Goal: Feedback & Contribution: Submit feedback/report problem

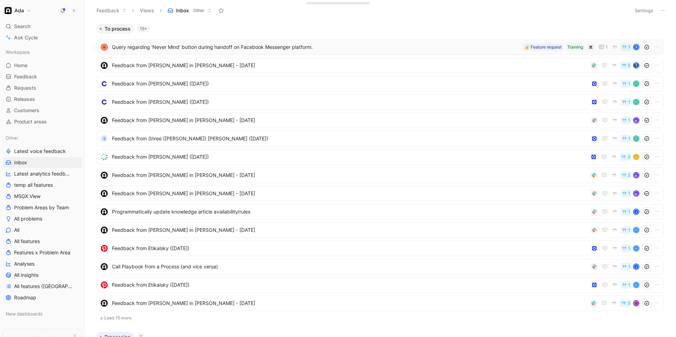
click at [219, 51] on span "Query regarding 'Never Mind' button during handoff on Facebook Messenger platfo…" at bounding box center [316, 47] width 408 height 8
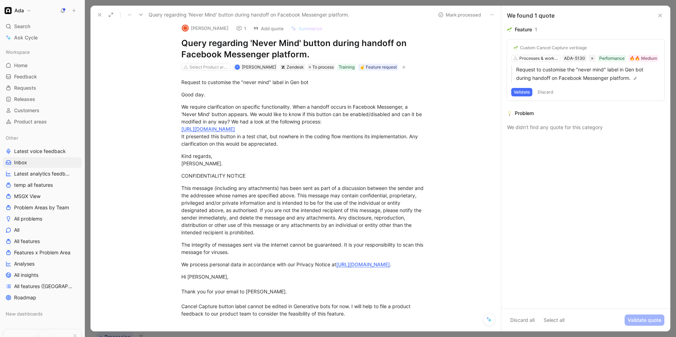
scroll to position [7, 0]
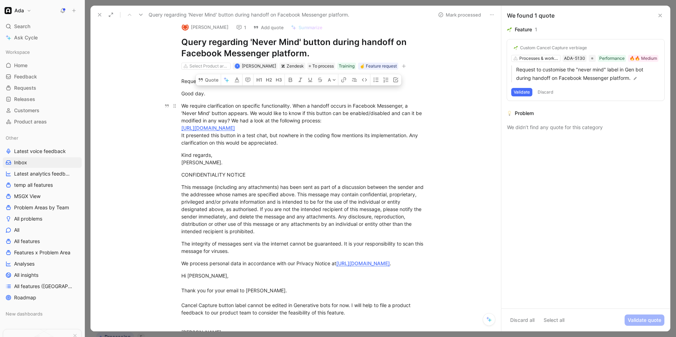
drag, startPoint x: 272, startPoint y: 103, endPoint x: 330, endPoint y: 120, distance: 60.0
click at [330, 120] on div "We require clarification on specific functionality. When a handoff occurs in Fa…" at bounding box center [303, 124] width 244 height 44
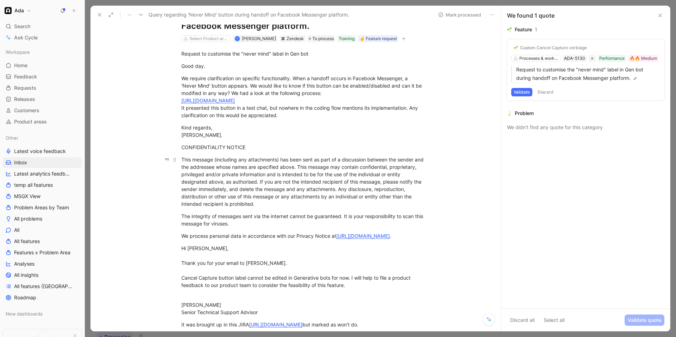
scroll to position [37, 0]
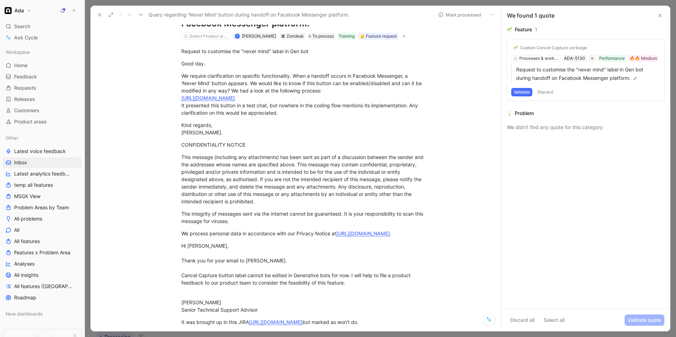
click at [376, 91] on button "Validate" at bounding box center [522, 92] width 21 height 8
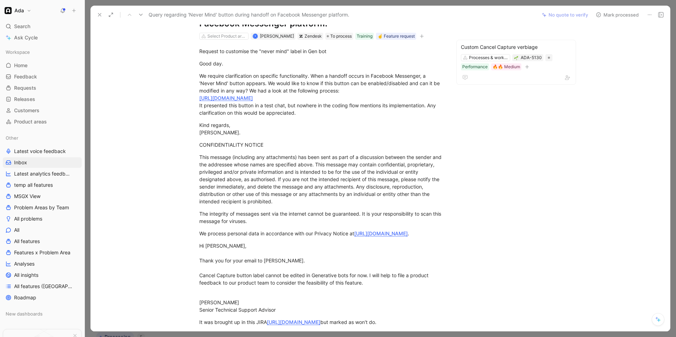
scroll to position [0, 0]
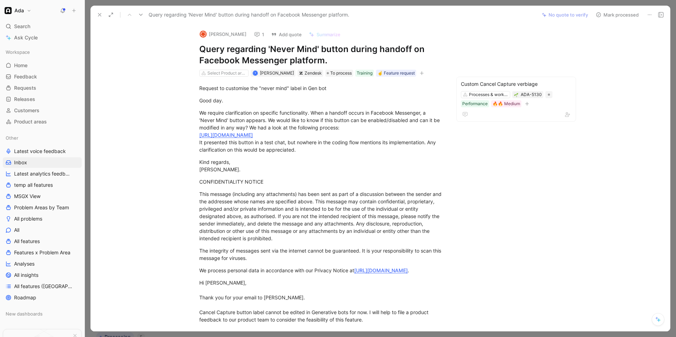
click at [376, 12] on icon at bounding box center [599, 15] width 6 height 6
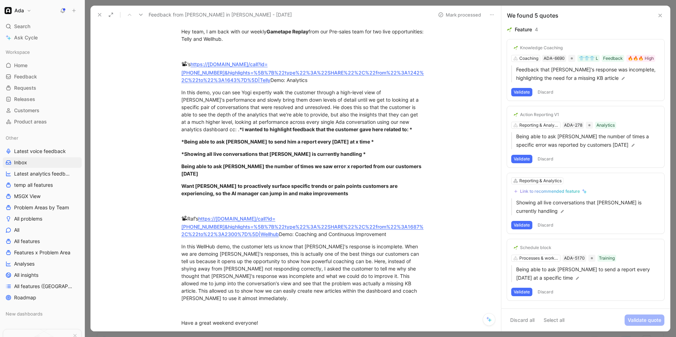
scroll to position [8, 0]
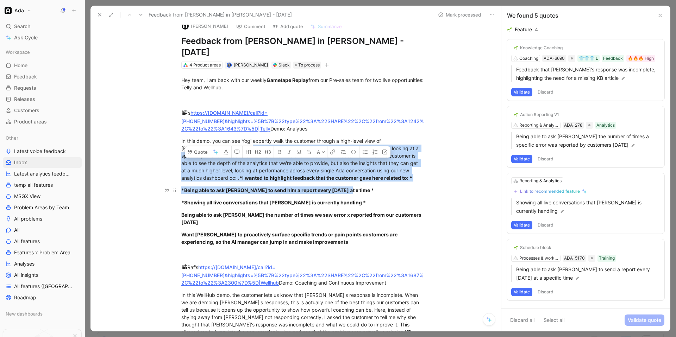
drag, startPoint x: 234, startPoint y: 134, endPoint x: 357, endPoint y: 181, distance: 132.6
click at [357, 181] on div "Hey team, I am back with our weekly Gametape Replay from our Pre-sales team for…" at bounding box center [303, 232] width 396 height 327
click at [357, 187] on div "*Being able to ask [PERSON_NAME] to send him a report every [DATE] at x time *" at bounding box center [303, 190] width 244 height 7
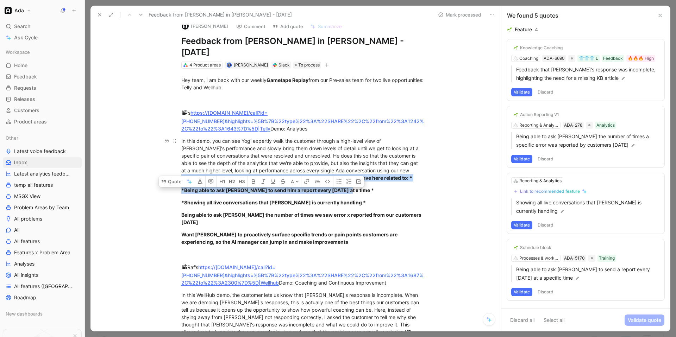
drag, startPoint x: 355, startPoint y: 178, endPoint x: 170, endPoint y: 169, distance: 185.5
click at [170, 169] on div "Hey team, I am back with our weekly Gametape Replay from our Pre-sales team for…" at bounding box center [303, 232] width 396 height 327
click at [357, 197] on p "*Showing all live conversations that [PERSON_NAME] is currently handling *" at bounding box center [303, 203] width 271 height 12
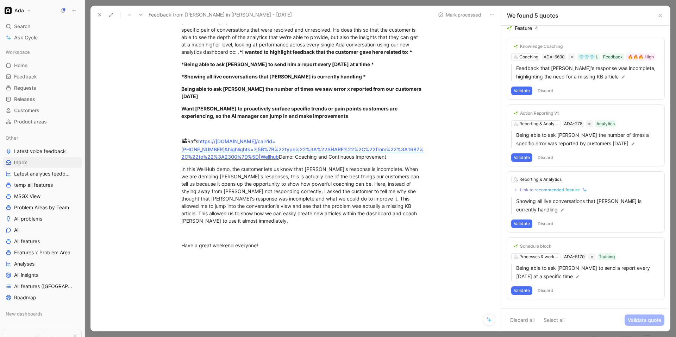
scroll to position [0, 0]
click at [376, 182] on div "Reporting & Analytics" at bounding box center [541, 181] width 42 height 7
type input "c"
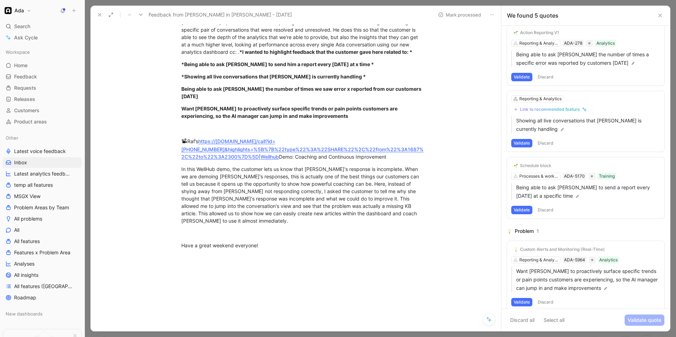
scroll to position [90, 0]
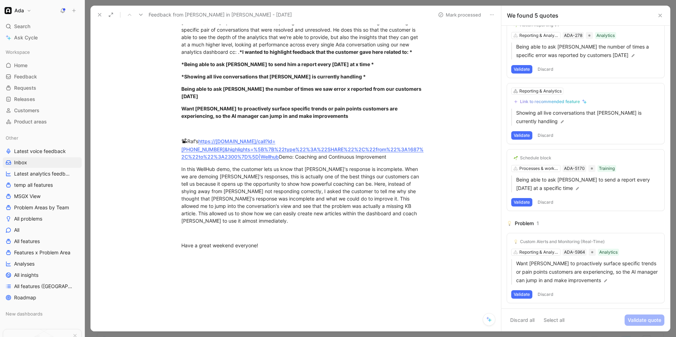
click at [376, 242] on div "Custom Alerts and Monitoring (Real-Time)" at bounding box center [562, 242] width 85 height 6
click at [142, 16] on icon at bounding box center [141, 15] width 6 height 6
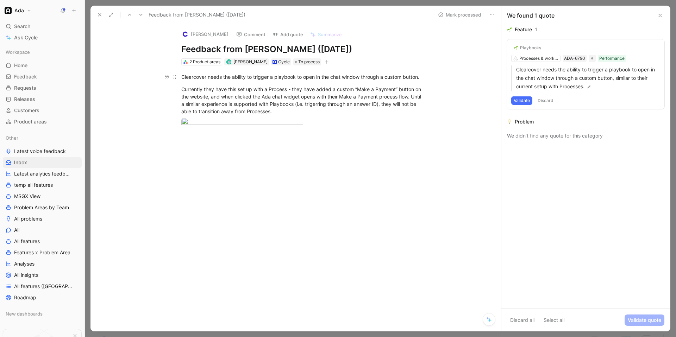
drag, startPoint x: 309, startPoint y: 112, endPoint x: 188, endPoint y: 73, distance: 126.9
click at [188, 73] on div "Clearcover needs the ability to trigger a playbook to open in the chat window t…" at bounding box center [303, 106] width 396 height 80
click at [331, 114] on div "Currently they have this set up with a Process - they have added a custom “Make…" at bounding box center [303, 101] width 244 height 30
click at [376, 98] on button "Validate" at bounding box center [522, 101] width 21 height 8
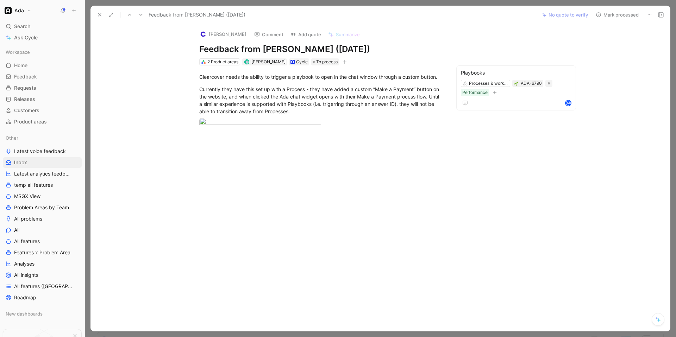
click at [376, 18] on button "Mark processed" at bounding box center [617, 15] width 49 height 10
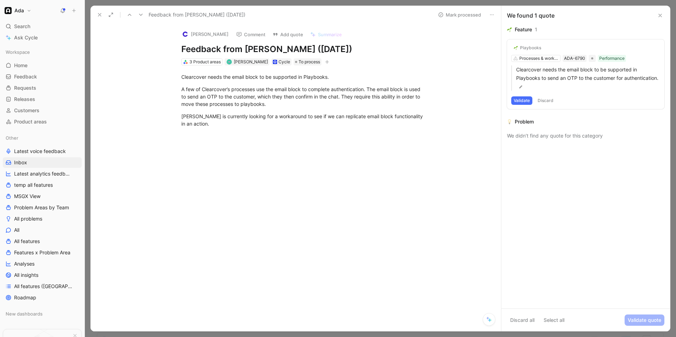
click at [376, 46] on div "Playbooks" at bounding box center [530, 48] width 21 height 6
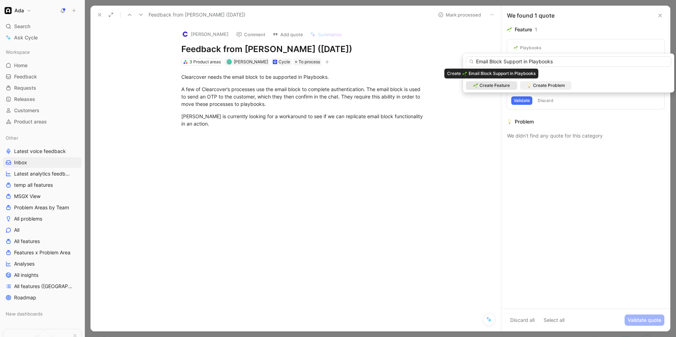
type input "Email Block Support in Playbooks"
click at [376, 86] on span "Create Feature" at bounding box center [495, 85] width 30 height 7
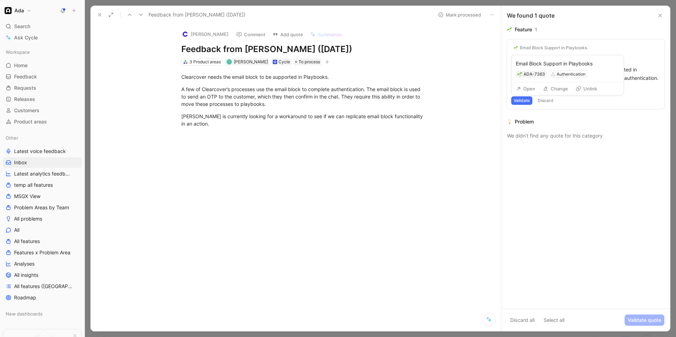
click at [376, 87] on button "Open" at bounding box center [525, 89] width 25 height 10
click at [376, 102] on button "Validate" at bounding box center [522, 101] width 21 height 8
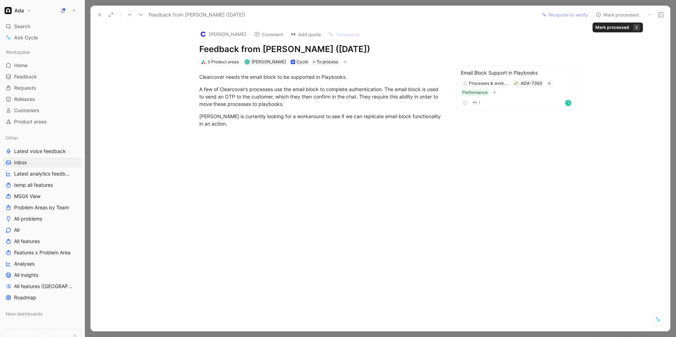
click at [376, 14] on button "Mark processed" at bounding box center [617, 15] width 49 height 10
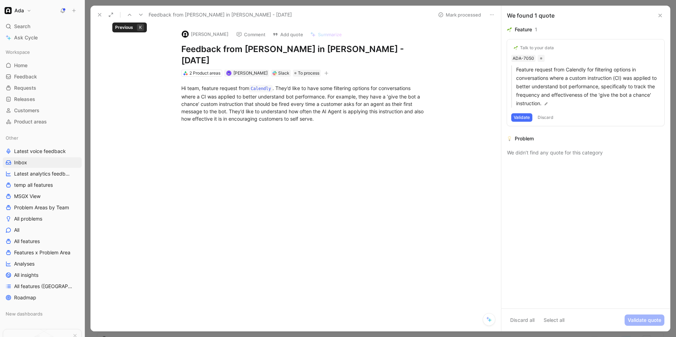
click at [129, 15] on icon at bounding box center [130, 15] width 6 height 6
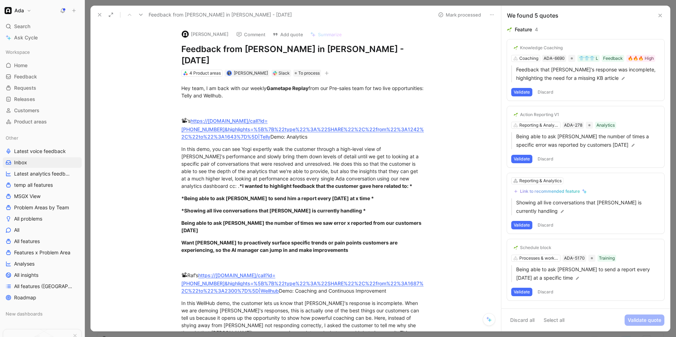
click at [376, 115] on div "Action Reporting V1 Reporting & Analytics ADA-278 Analytics Being able to ask A…" at bounding box center [585, 136] width 157 height 61
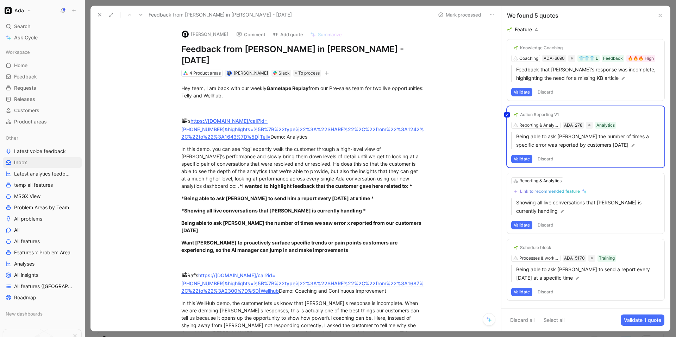
click at [376, 114] on div "Action Reporting V1 Reporting & Analytics ADA-278 Analytics Being able to ask A…" at bounding box center [585, 136] width 157 height 61
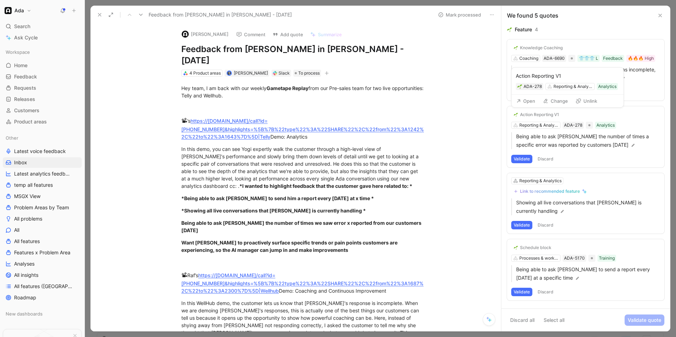
click at [376, 101] on button "Open" at bounding box center [525, 101] width 25 height 10
click at [376, 94] on button "Validate" at bounding box center [522, 92] width 21 height 8
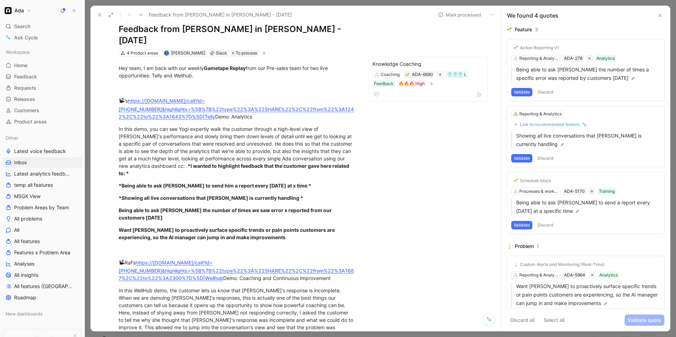
scroll to position [30, 0]
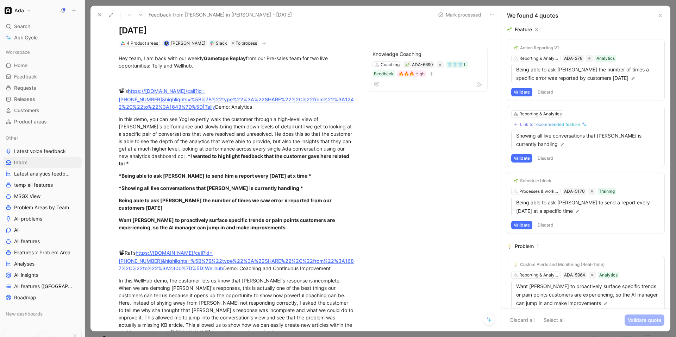
click at [376, 87] on div "Action Reporting V1 Reporting & Analytics ADA-278 Analytics Being able to ask A…" at bounding box center [585, 69] width 157 height 61
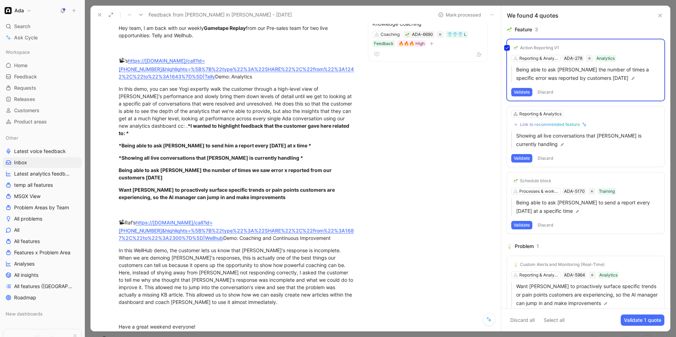
scroll to position [63, 0]
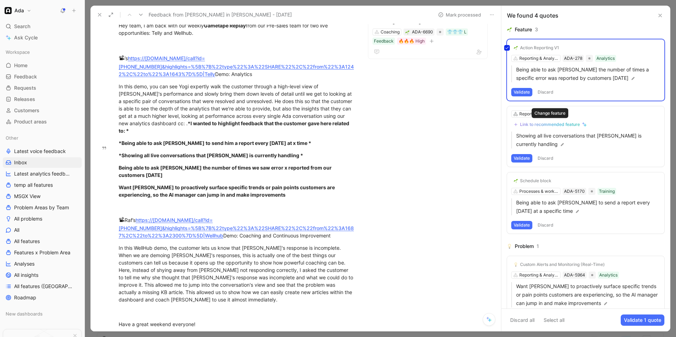
click at [376, 124] on div "Link to recommended feature" at bounding box center [550, 125] width 60 height 6
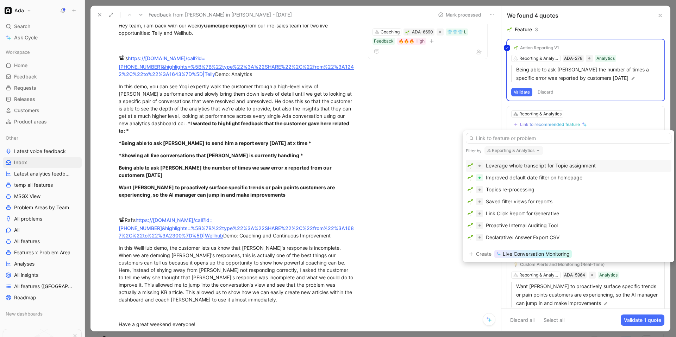
scroll to position [0, 0]
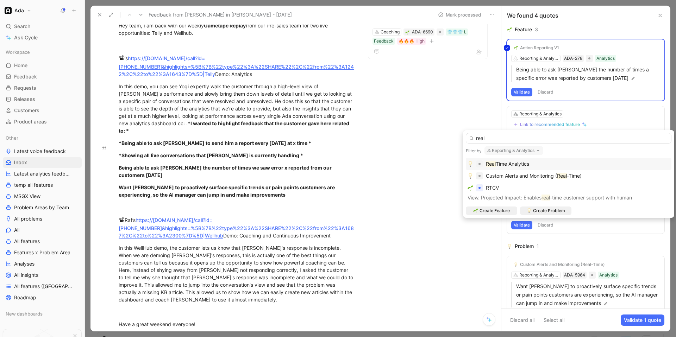
type input "real"
click at [376, 162] on span "Time Analytics" at bounding box center [512, 164] width 33 height 6
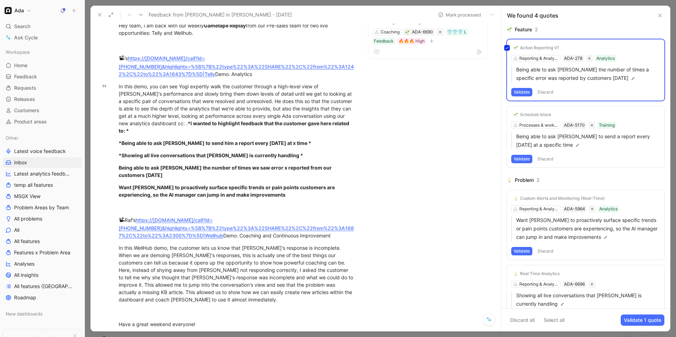
click at [376, 47] on div "Action Reporting V1 Reporting & Analytics ADA-278 Analytics Being able to ask A…" at bounding box center [585, 69] width 157 height 61
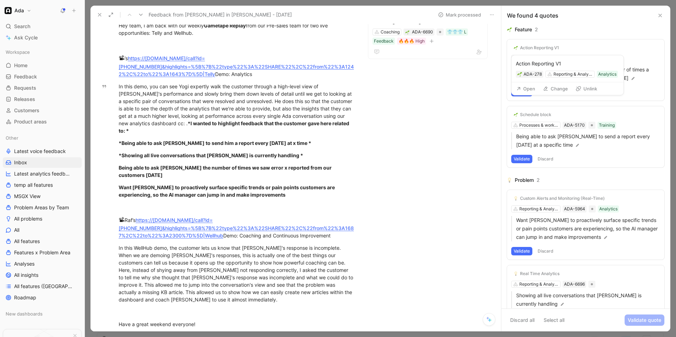
click at [376, 48] on div "Action Reporting V1" at bounding box center [539, 48] width 39 height 6
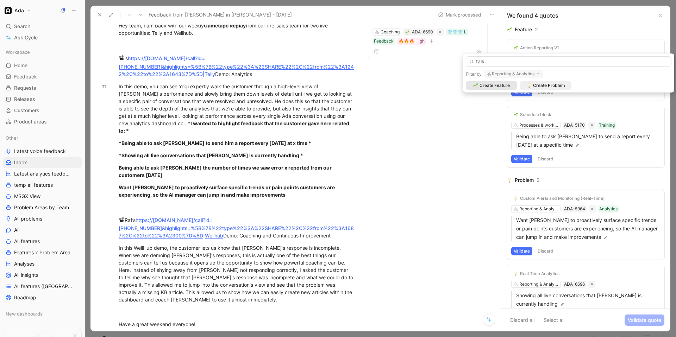
type input "talk"
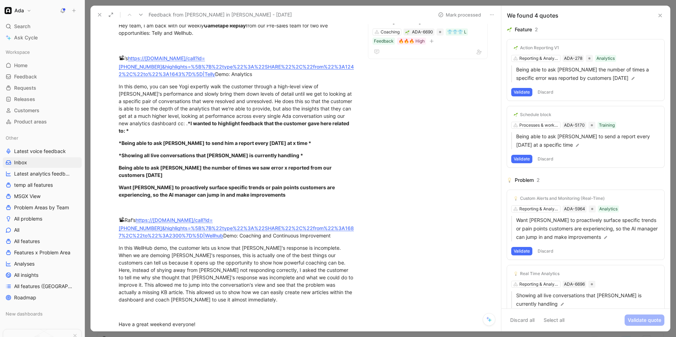
click at [141, 15] on use at bounding box center [141, 15] width 4 height 2
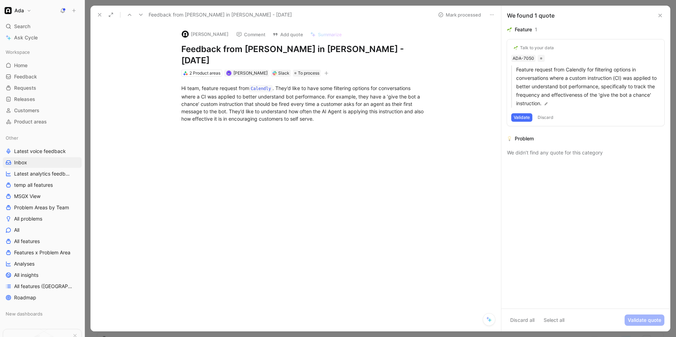
click at [127, 16] on icon at bounding box center [130, 15] width 6 height 6
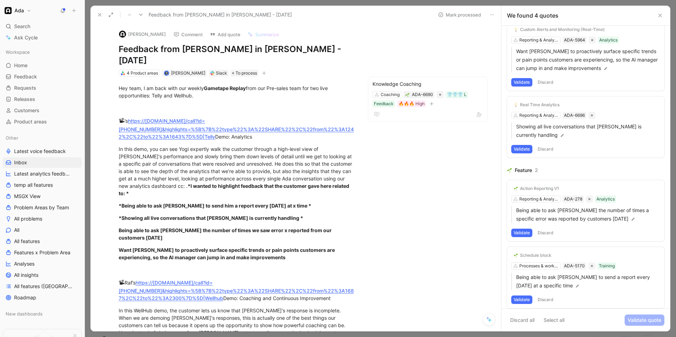
scroll to position [20, 0]
click at [376, 148] on button "Validate" at bounding box center [522, 148] width 21 height 8
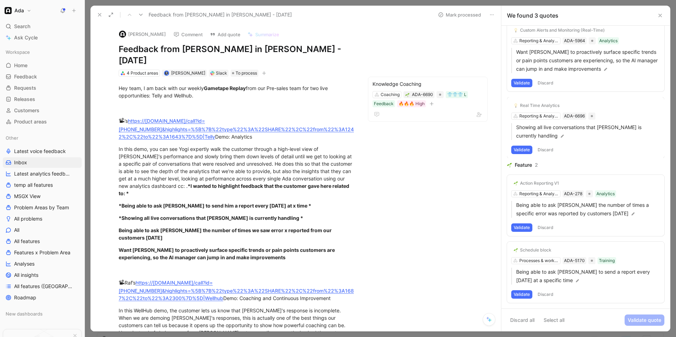
scroll to position [0, 0]
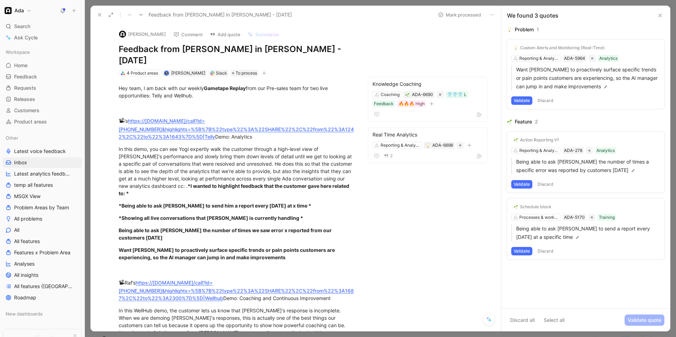
click at [376, 101] on button "Validate" at bounding box center [522, 101] width 21 height 8
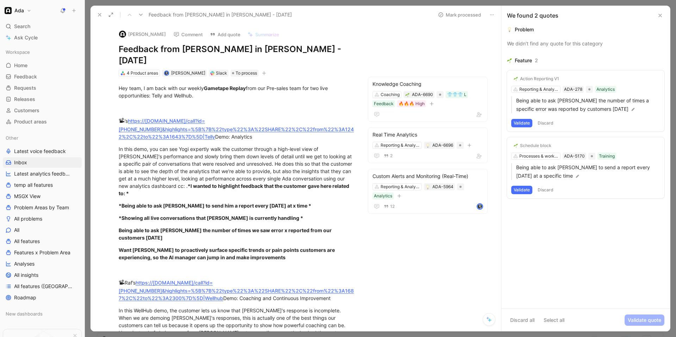
click at [376, 80] on div "Action Reporting V1" at bounding box center [539, 79] width 39 height 6
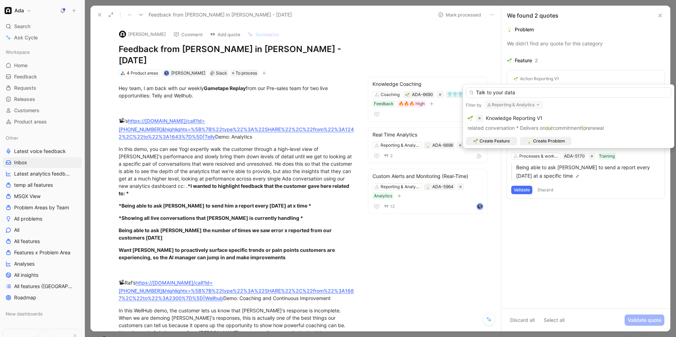
type input "Talk to your data"
click at [376, 105] on button "Reporting & Analytics" at bounding box center [514, 105] width 59 height 8
click at [376, 119] on span "Knowledge Reporting V1" at bounding box center [514, 118] width 57 height 6
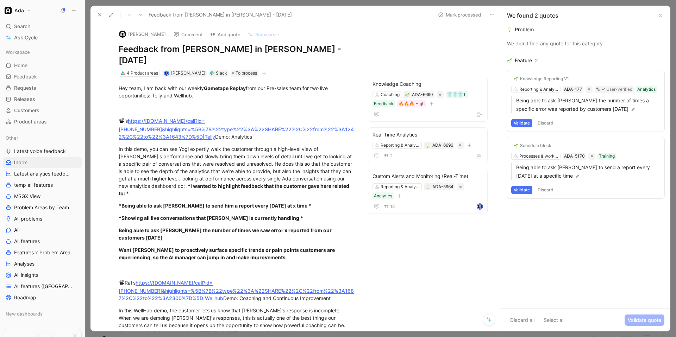
click at [376, 89] on div "Knowledge Reporting V1 Reporting & Analytics ADA-177 User-verified Analytics Be…" at bounding box center [585, 100] width 157 height 61
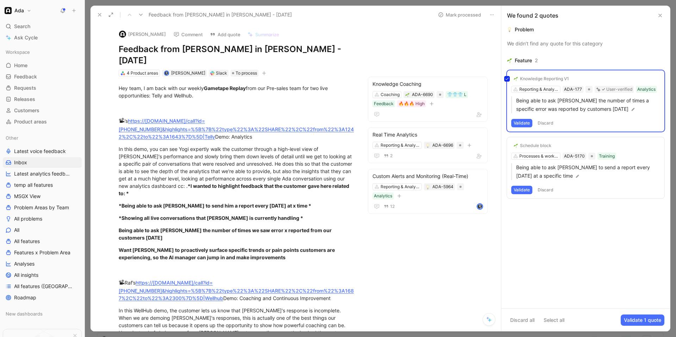
click at [376, 82] on div "Knowledge Reporting V1 Reporting & Analytics ADA-177 User-verified Analytics Be…" at bounding box center [585, 100] width 157 height 61
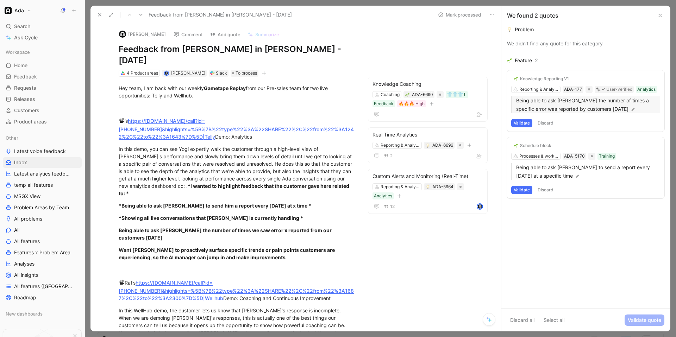
click at [376, 104] on p "Being able to ask [PERSON_NAME] the number of times a specific error was report…" at bounding box center [588, 105] width 144 height 17
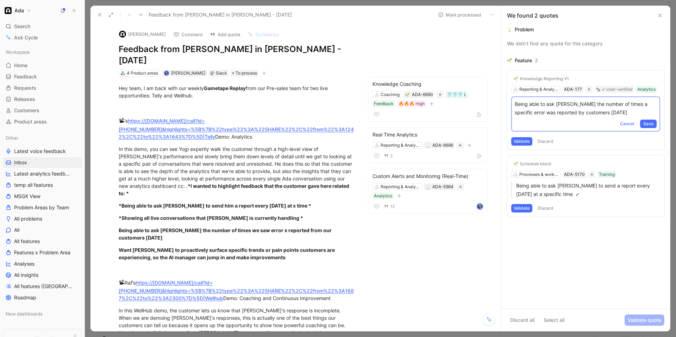
click at [376, 82] on div "Knowledge Reporting V1 Reporting & Analytics ADA-177 User-verified Analytics Be…" at bounding box center [585, 110] width 157 height 80
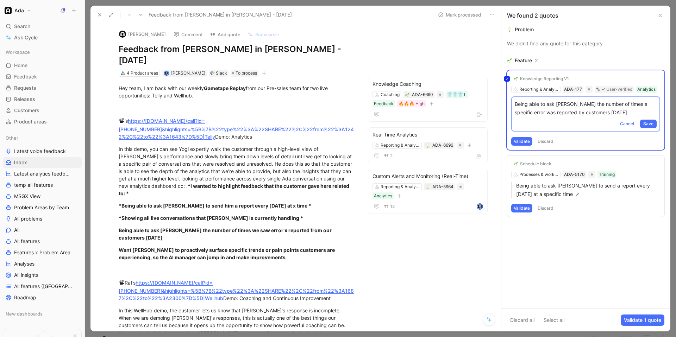
click at [376, 125] on div "Knowledge Reporting V1 Reporting & Analytics ADA-177 User-verified Analytics Be…" at bounding box center [585, 110] width 157 height 80
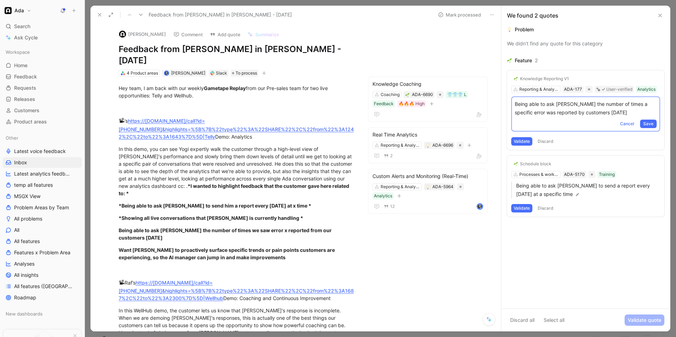
click at [376, 82] on div "Knowledge Reporting V1 Reporting & Analytics ADA-177 User-verified Analytics Be…" at bounding box center [585, 110] width 157 height 80
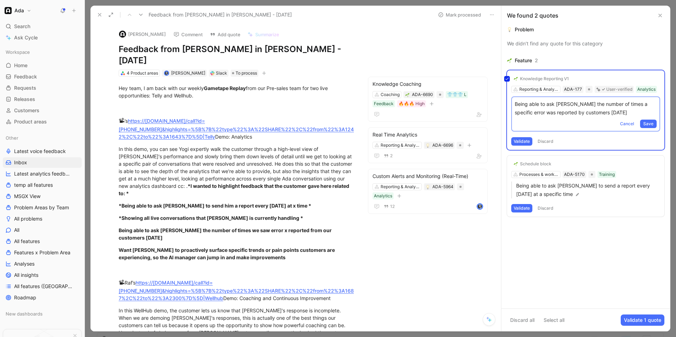
click at [376, 89] on div "Knowledge Reporting V1 Reporting & Analytics ADA-177 User-verified Analytics Be…" at bounding box center [585, 110] width 157 height 80
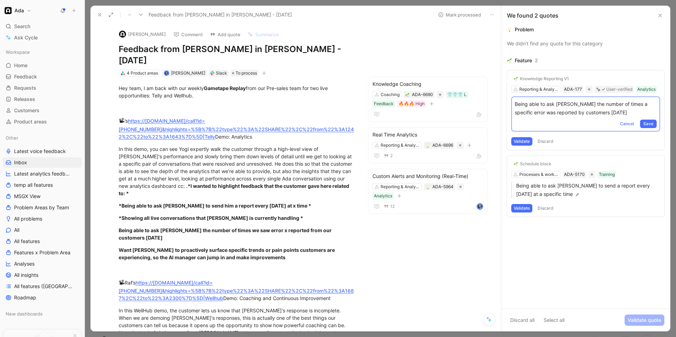
click at [376, 205] on div "Validate Discard" at bounding box center [586, 208] width 149 height 8
click at [376, 161] on div "Schedule block" at bounding box center [535, 164] width 31 height 6
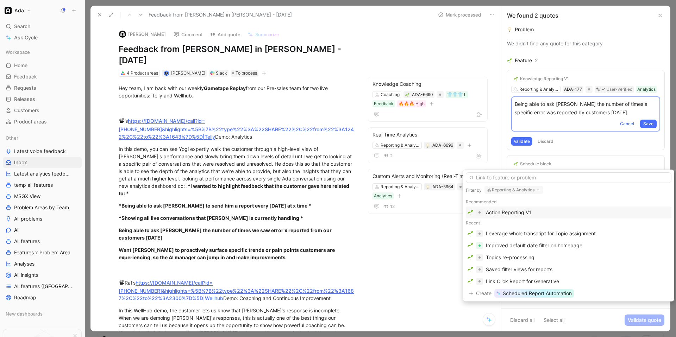
click at [376, 189] on button "Reporting & Analytics" at bounding box center [514, 190] width 59 height 8
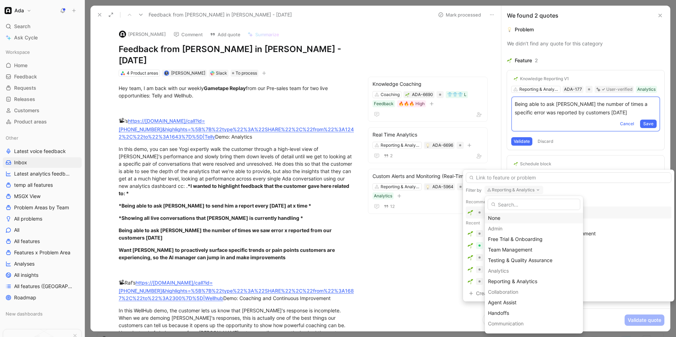
click at [376, 222] on div "None" at bounding box center [534, 218] width 92 height 8
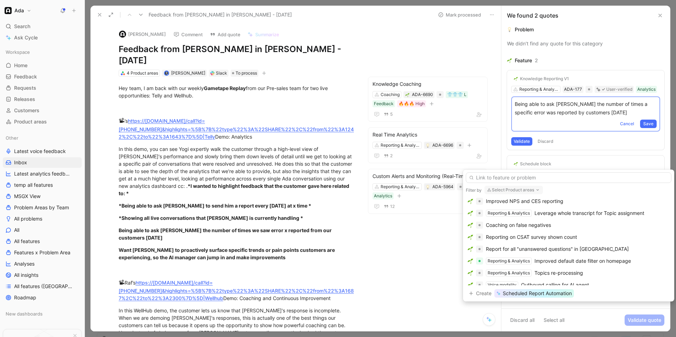
scroll to position [185, 0]
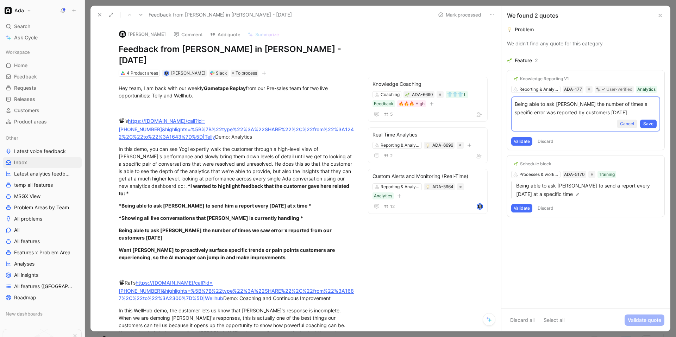
click at [376, 125] on span "Cancel" at bounding box center [627, 123] width 14 height 7
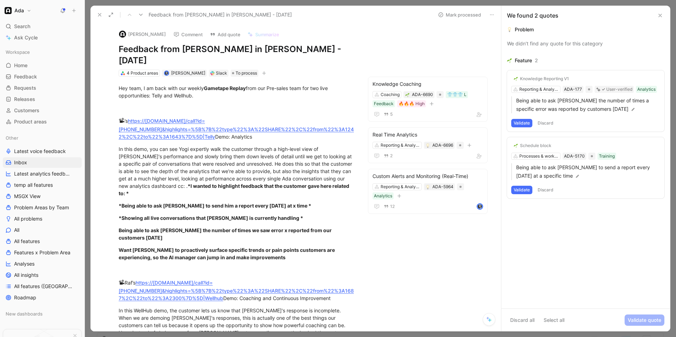
click at [376, 120] on div "Validate Discard" at bounding box center [586, 123] width 149 height 8
click at [376, 80] on div "Knowledge Reporting V1 Reporting & Analytics ADA-177 User-verified Analytics Be…" at bounding box center [585, 100] width 157 height 61
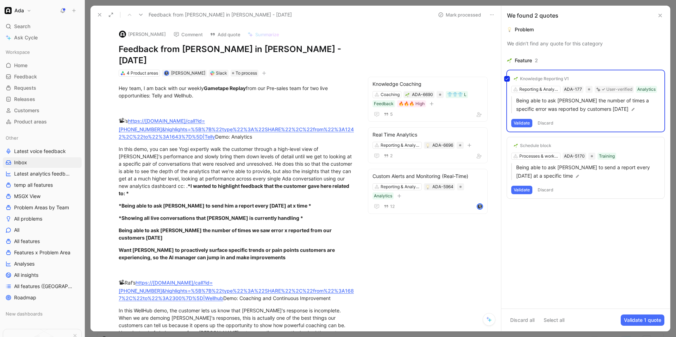
click at [376, 88] on div "Knowledge Reporting V1 Reporting & Analytics ADA-177 User-verified Analytics Be…" at bounding box center [585, 100] width 157 height 61
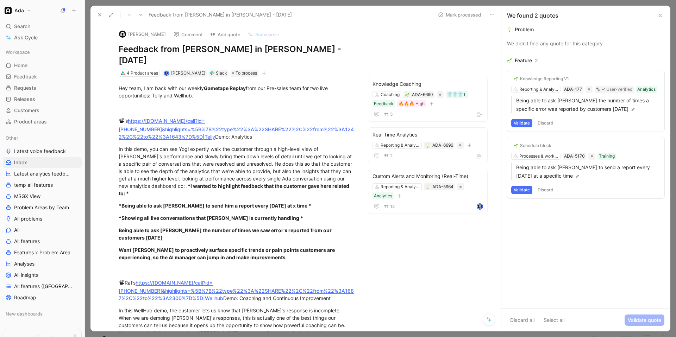
click at [376, 88] on div "Knowledge Reporting V1 Reporting & Analytics ADA-177 User-verified Analytics Be…" at bounding box center [585, 100] width 157 height 61
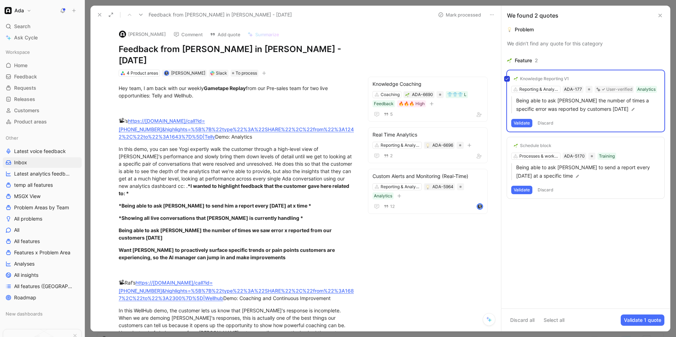
click at [376, 78] on icon at bounding box center [507, 79] width 3 height 2
click at [376, 76] on input "checkbox" at bounding box center [504, 76] width 0 height 0
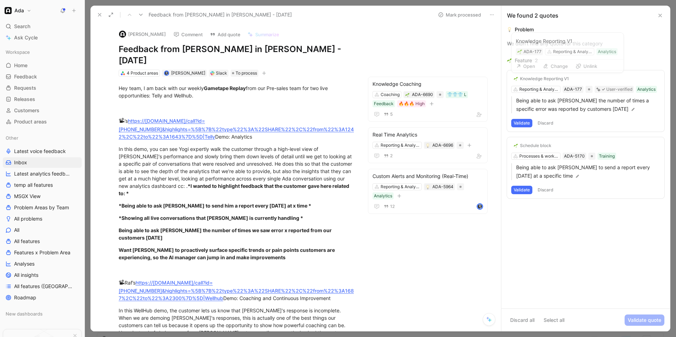
click at [376, 80] on div "Knowledge Reporting V1" at bounding box center [544, 79] width 49 height 6
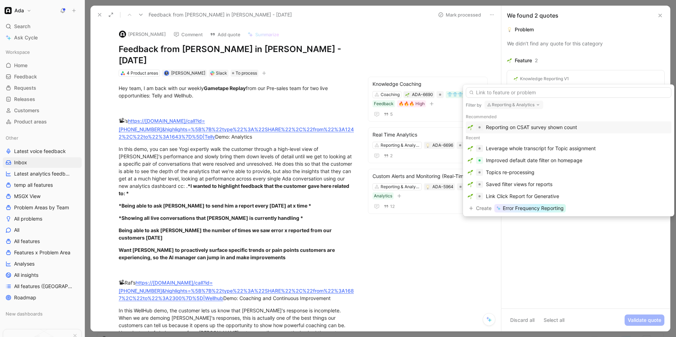
click at [376, 105] on button "Reporting & Analytics" at bounding box center [514, 105] width 59 height 8
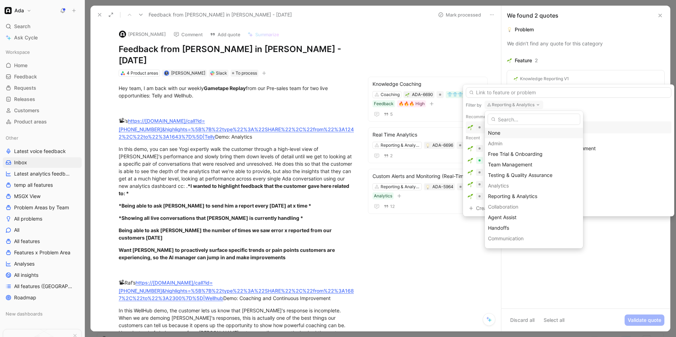
click at [376, 138] on div "None" at bounding box center [534, 133] width 98 height 11
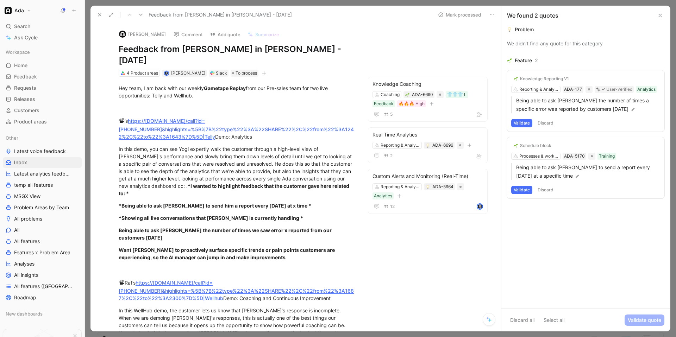
click at [376, 77] on div "Knowledge Reporting V1 Reporting & Analytics ADA-177 User-verified Analytics Be…" at bounding box center [585, 100] width 157 height 61
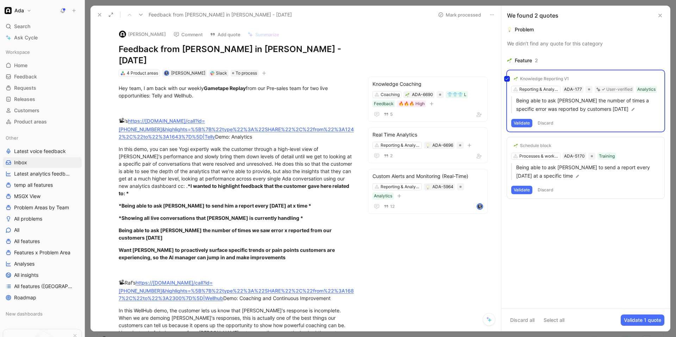
click at [376, 78] on div "Knowledge Reporting V1 Reporting & Analytics ADA-177 User-verified Analytics Be…" at bounding box center [585, 100] width 157 height 61
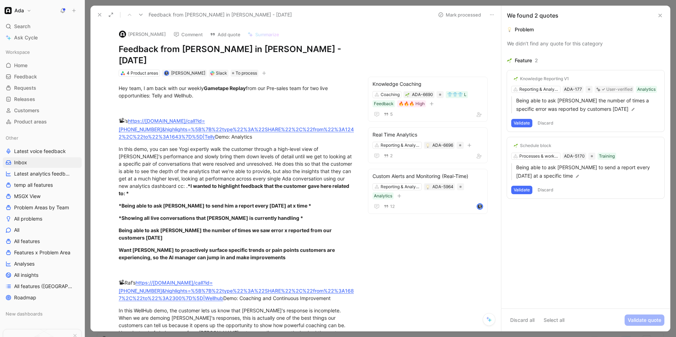
click at [376, 79] on div "Knowledge Reporting V1" at bounding box center [544, 79] width 49 height 6
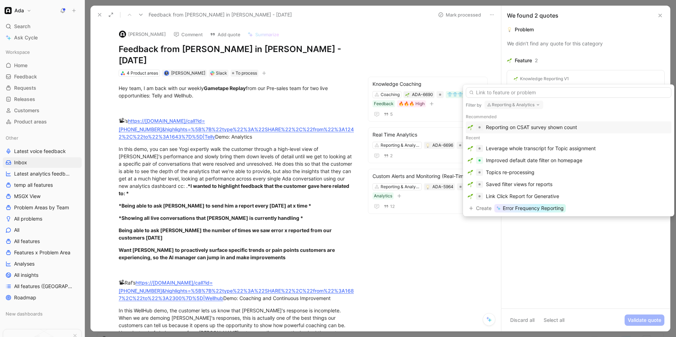
click at [376, 107] on button "Reporting & Analytics" at bounding box center [514, 105] width 59 height 8
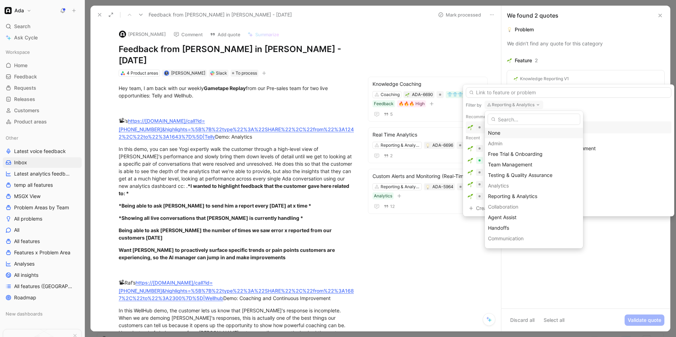
click at [376, 134] on div "None" at bounding box center [534, 133] width 92 height 8
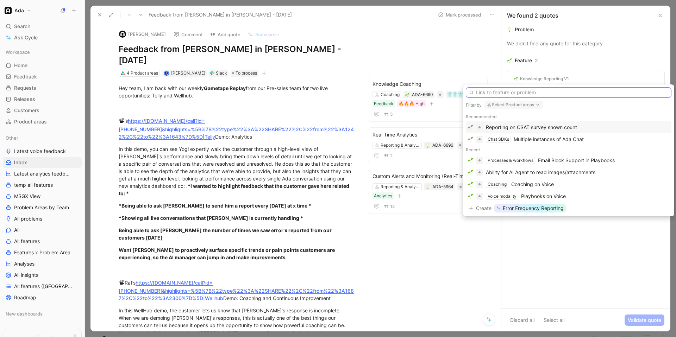
click at [376, 89] on input "text" at bounding box center [569, 92] width 206 height 11
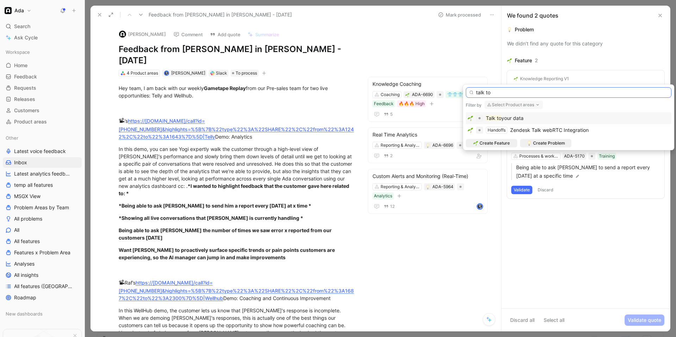
type input "talk to"
click at [376, 119] on span "your data" at bounding box center [513, 118] width 22 height 6
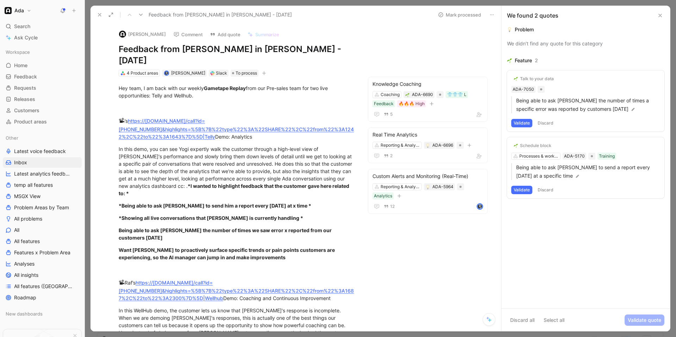
click at [376, 123] on button "Validate" at bounding box center [522, 123] width 21 height 8
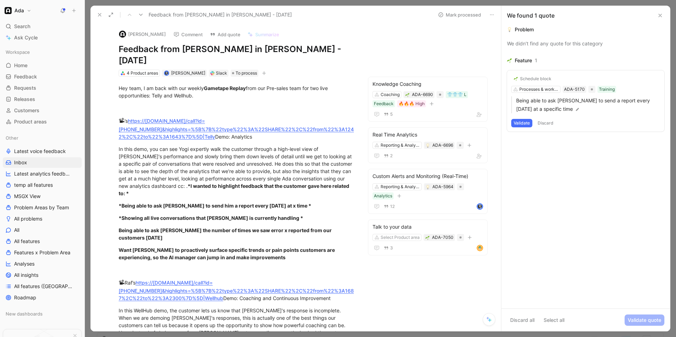
click at [376, 123] on div "Validate Discard" at bounding box center [586, 123] width 149 height 8
click at [376, 78] on div "Schedule block" at bounding box center [535, 79] width 31 height 6
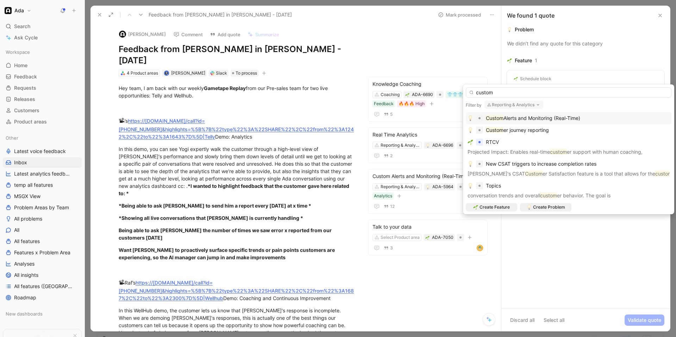
type input "custom"
click at [376, 119] on span "Alerts and Monitoring (Real-Time)" at bounding box center [542, 118] width 77 height 6
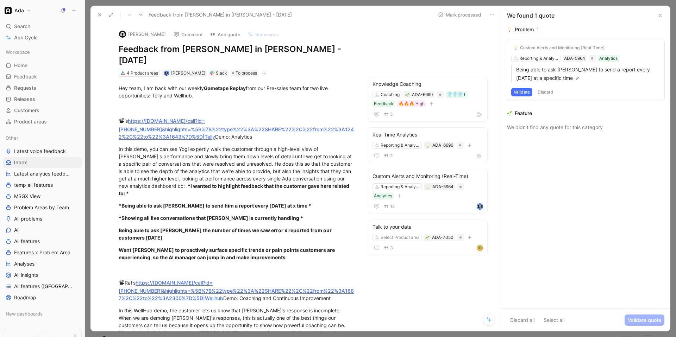
click at [376, 47] on div "Custom Alerts and Monitoring (Real-Time)" at bounding box center [562, 48] width 85 height 6
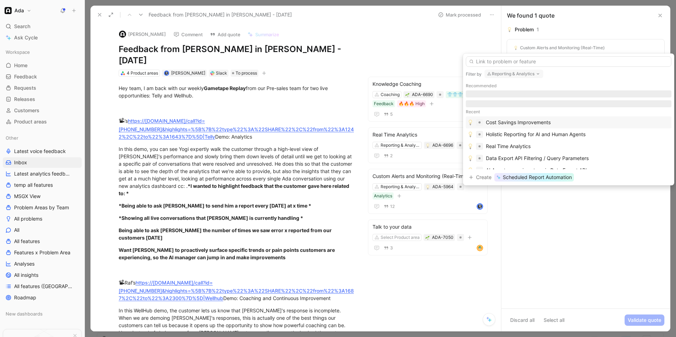
click at [376, 74] on button "Reporting & Analytics" at bounding box center [514, 74] width 59 height 8
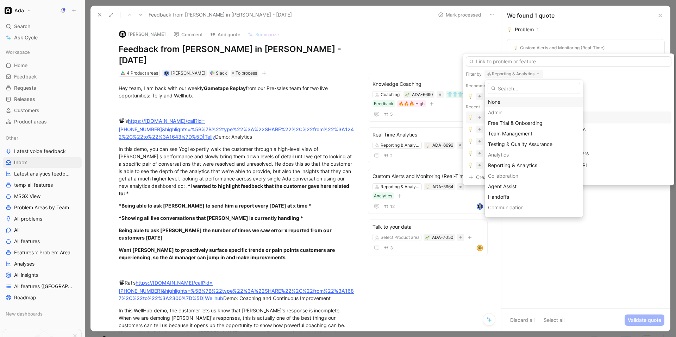
click at [376, 101] on div "None" at bounding box center [534, 102] width 92 height 8
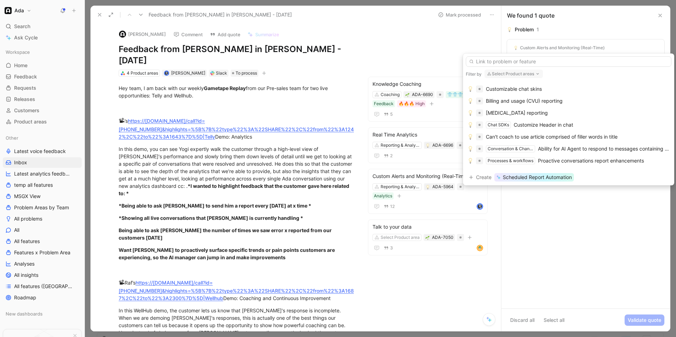
scroll to position [91, 0]
click at [376, 63] on input "text" at bounding box center [569, 61] width 206 height 11
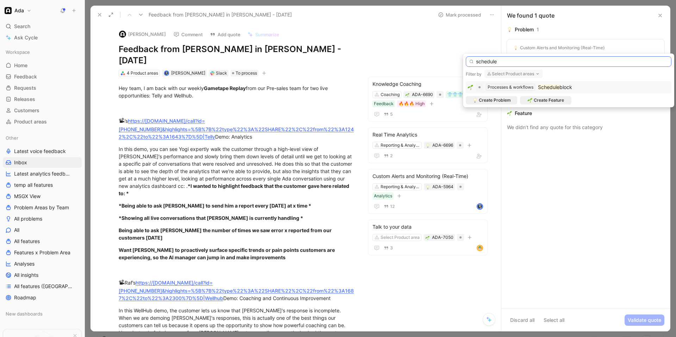
scroll to position [0, 0]
type input "s"
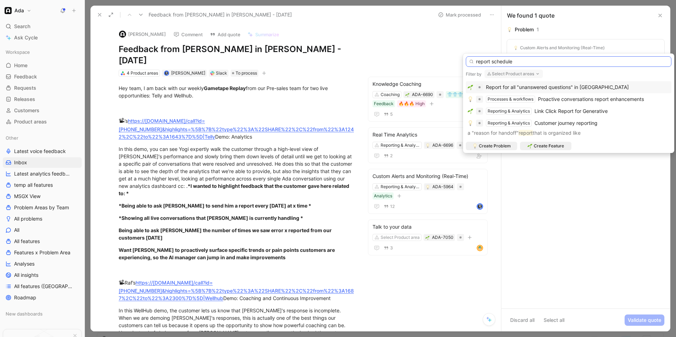
type input "report schedule"
click at [376, 219] on div "Problem 1 Custom Alerts and Monitoring (Real-Time) Reporting & Analytics ADA-59…" at bounding box center [586, 167] width 169 height 284
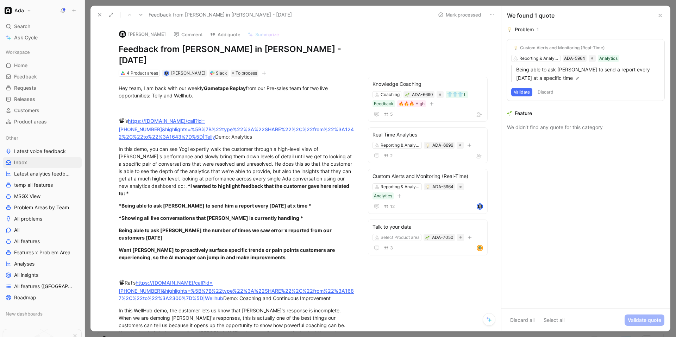
click at [376, 93] on button "Validate" at bounding box center [522, 92] width 21 height 8
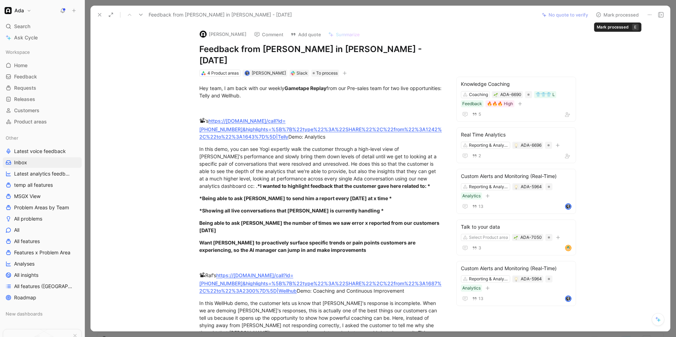
click at [376, 14] on button "Mark processed" at bounding box center [617, 15] width 49 height 10
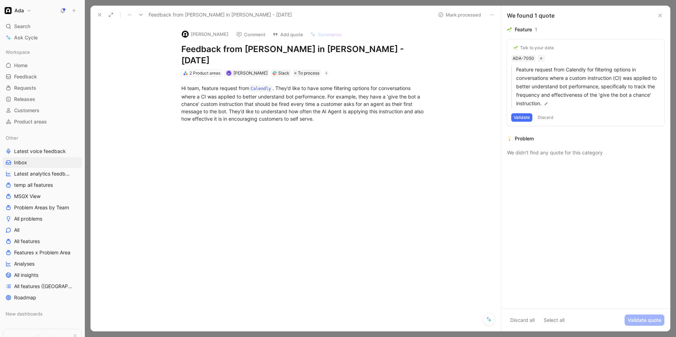
click at [376, 47] on div "Talk to your data" at bounding box center [537, 48] width 34 height 6
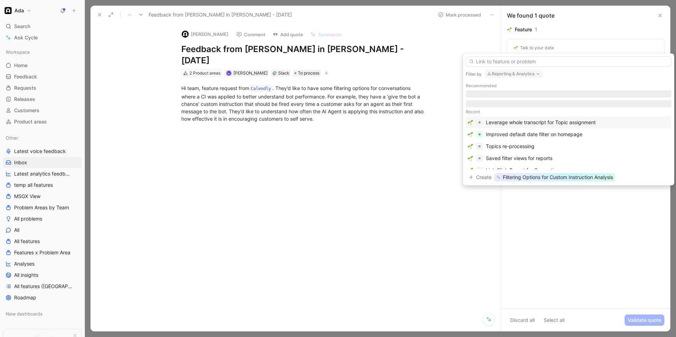
click at [376, 74] on button "Reporting & Analytics" at bounding box center [514, 74] width 59 height 8
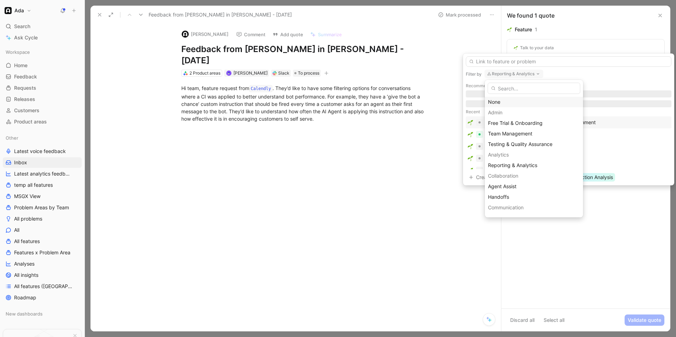
click at [376, 99] on div "None" at bounding box center [534, 102] width 92 height 8
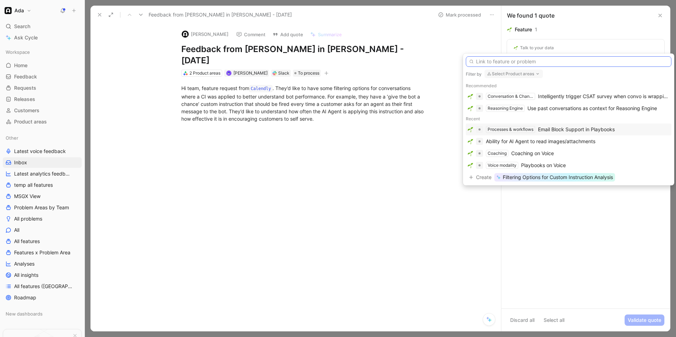
click at [376, 63] on input "text" at bounding box center [569, 61] width 206 height 11
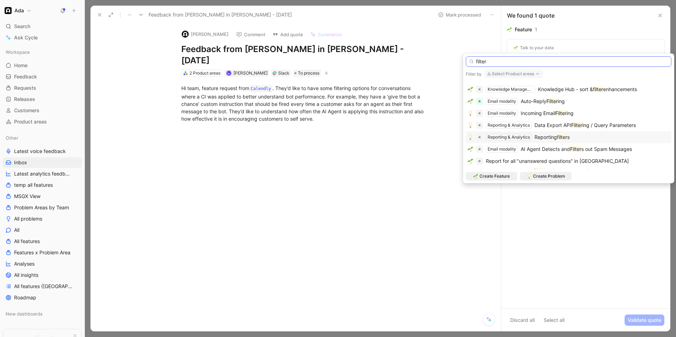
scroll to position [38, 0]
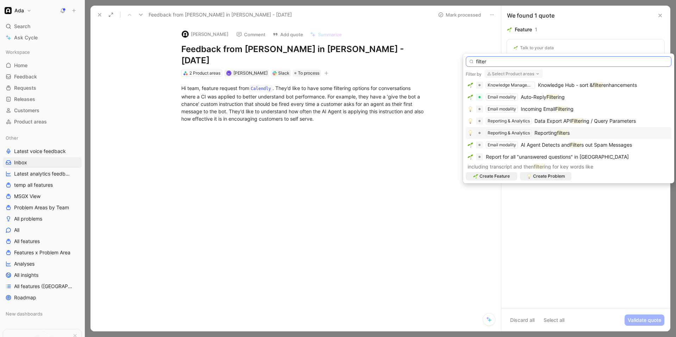
type input "filter"
click at [376, 132] on mark "filter" at bounding box center [562, 133] width 10 height 6
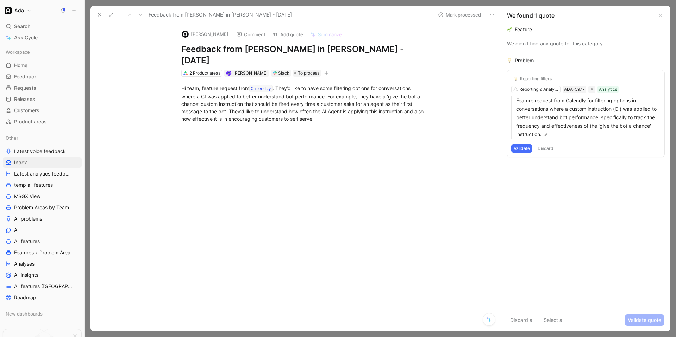
click at [376, 149] on button "Validate" at bounding box center [522, 148] width 21 height 8
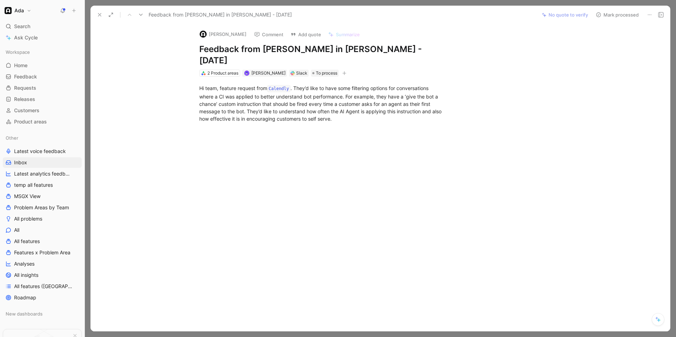
click at [376, 17] on button "Mark processed" at bounding box center [617, 15] width 49 height 10
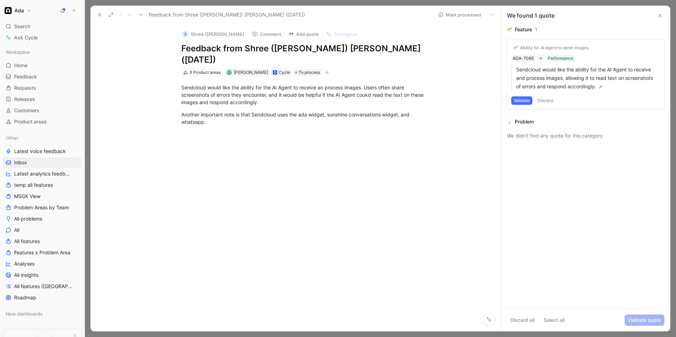
click at [376, 103] on button "Validate" at bounding box center [522, 101] width 21 height 8
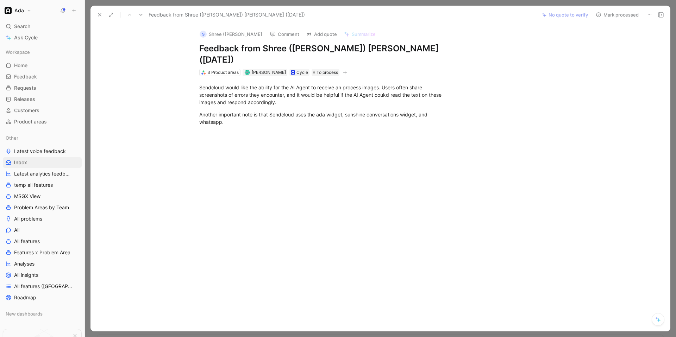
click at [376, 16] on button "Mark processed" at bounding box center [617, 15] width 49 height 10
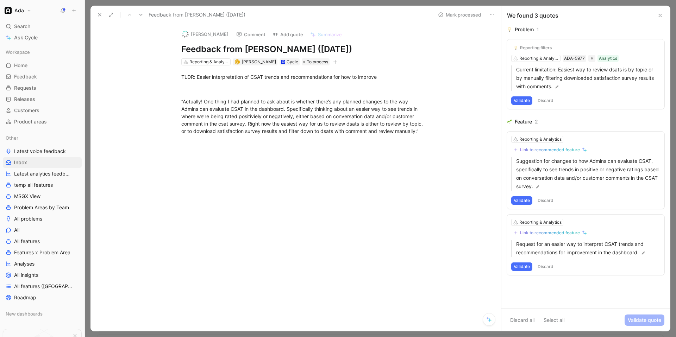
click at [376, 101] on button "Discard" at bounding box center [545, 101] width 21 height 8
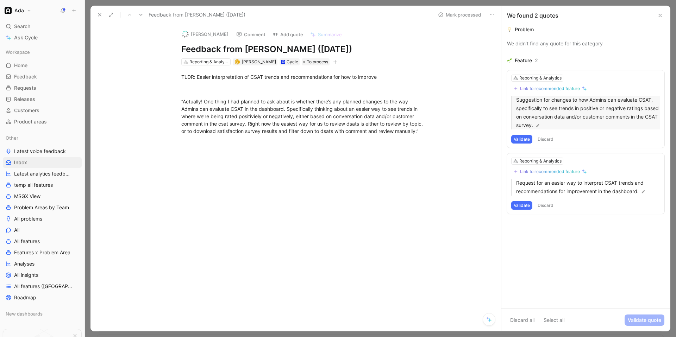
click at [376, 101] on p "Suggestion for changes to how Admins can evaluate CSAT, specifically to see tre…" at bounding box center [588, 113] width 144 height 34
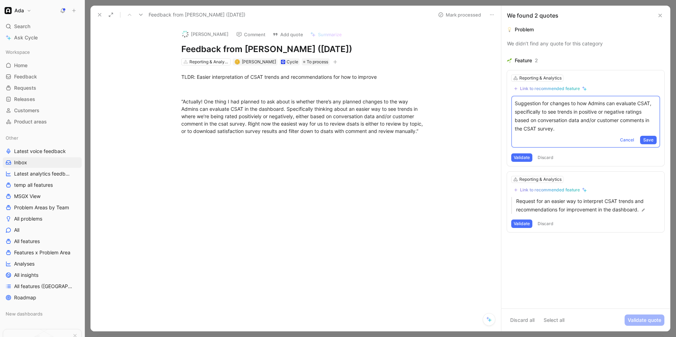
click at [376, 78] on div "Reporting & Analytics" at bounding box center [586, 78] width 149 height 7
click at [376, 154] on button "Discard" at bounding box center [545, 158] width 21 height 8
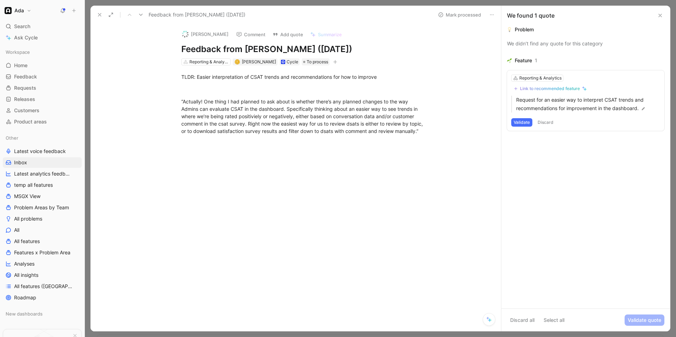
click at [376, 126] on button "Discard" at bounding box center [545, 122] width 21 height 8
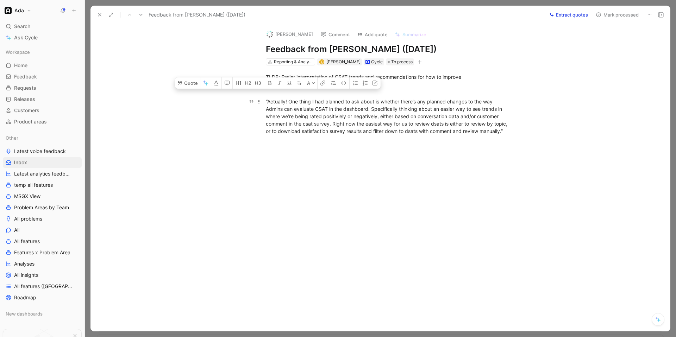
drag, startPoint x: 320, startPoint y: 141, endPoint x: 263, endPoint y: 99, distance: 70.6
click at [263, 99] on p "“Actually! One thing I had planned to ask about is whether there’s any planned …" at bounding box center [388, 116] width 271 height 41
click at [191, 89] on button "Quote" at bounding box center [187, 83] width 25 height 11
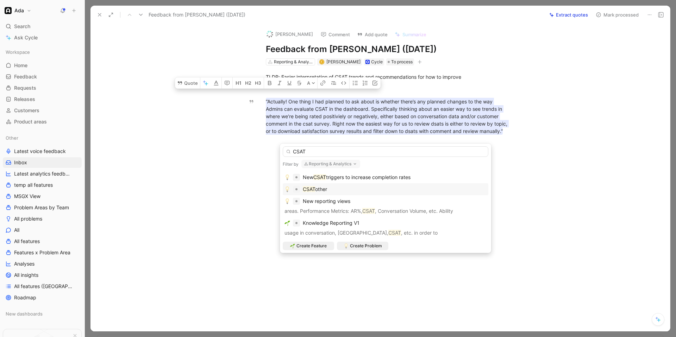
type input "CSAT"
click at [349, 186] on div "CSAT other" at bounding box center [386, 189] width 202 height 8
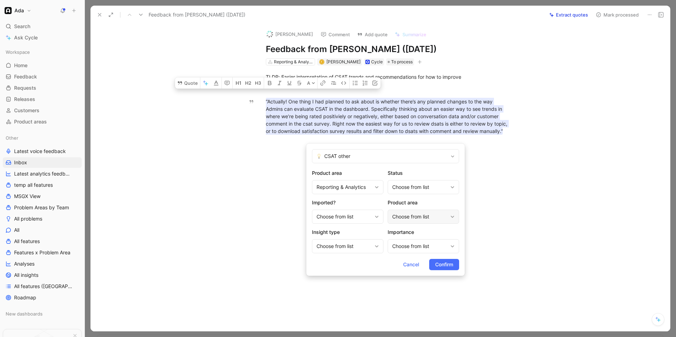
click at [376, 216] on div "Choose from list" at bounding box center [419, 217] width 55 height 8
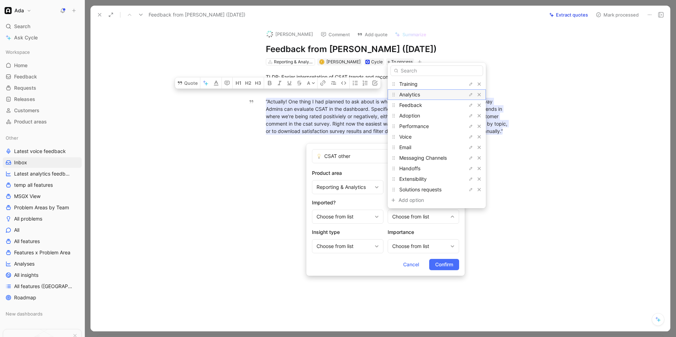
click at [376, 97] on span "Analytics" at bounding box center [410, 95] width 21 height 6
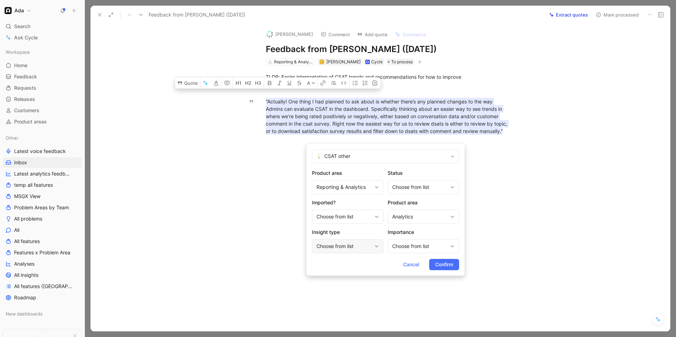
click at [364, 251] on div "Choose from list" at bounding box center [348, 247] width 72 height 14
click at [376, 265] on span "Confirm" at bounding box center [444, 265] width 18 height 8
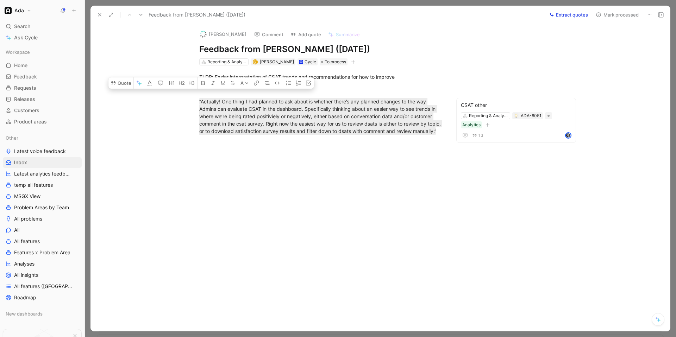
click at [376, 17] on button "Mark processed" at bounding box center [617, 15] width 49 height 10
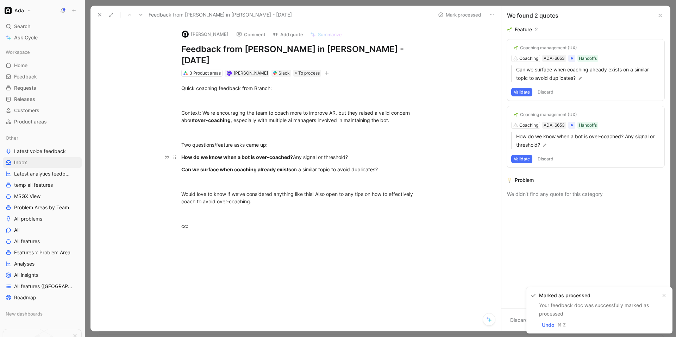
scroll to position [8, 0]
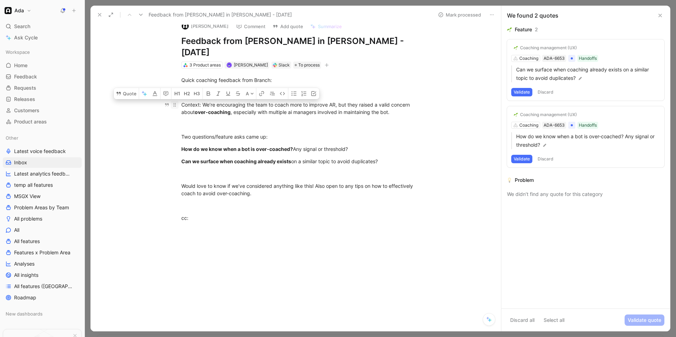
drag, startPoint x: 267, startPoint y: 181, endPoint x: 174, endPoint y: 93, distance: 128.6
click at [174, 93] on div "Quick coaching feedback from Branch: Context: We’re encouraging the team to coa…" at bounding box center [303, 155] width 396 height 173
click at [127, 88] on button "Quote" at bounding box center [126, 93] width 25 height 11
click at [376, 93] on button "Validate" at bounding box center [522, 92] width 21 height 8
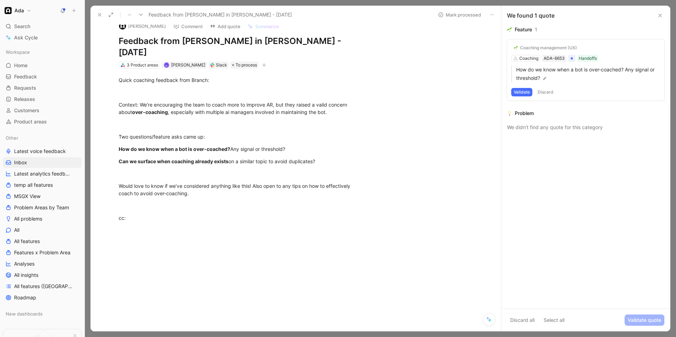
click at [376, 93] on button "Validate" at bounding box center [522, 92] width 21 height 8
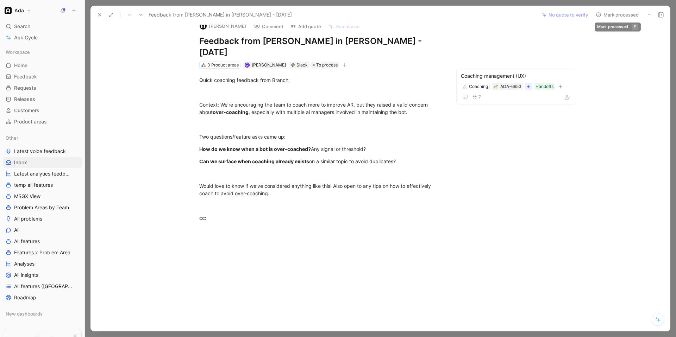
click at [376, 14] on button "Mark processed" at bounding box center [617, 15] width 49 height 10
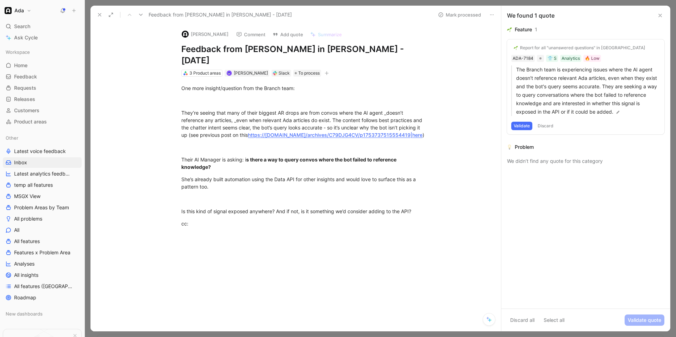
click at [376, 46] on div "Report for all "unanswered questions" in [GEOGRAPHIC_DATA]" at bounding box center [582, 48] width 125 height 6
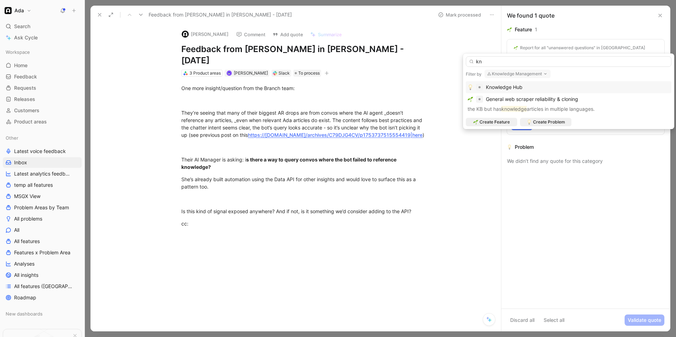
type input "k"
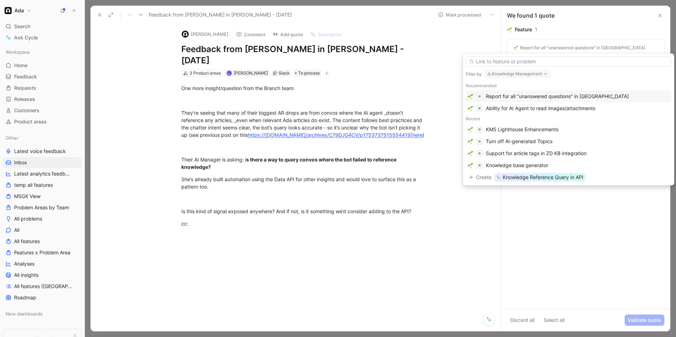
click at [376, 73] on button "Knowledge Management" at bounding box center [518, 74] width 66 height 8
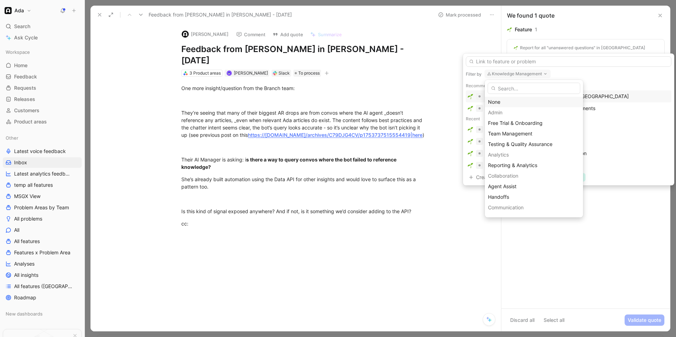
click at [376, 100] on div "None" at bounding box center [534, 102] width 92 height 8
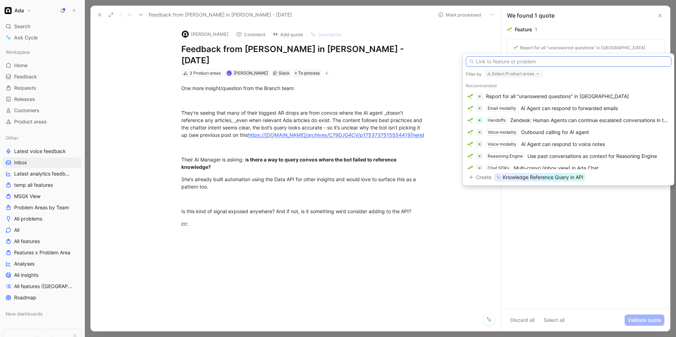
click at [376, 64] on input "text" at bounding box center [569, 61] width 206 height 11
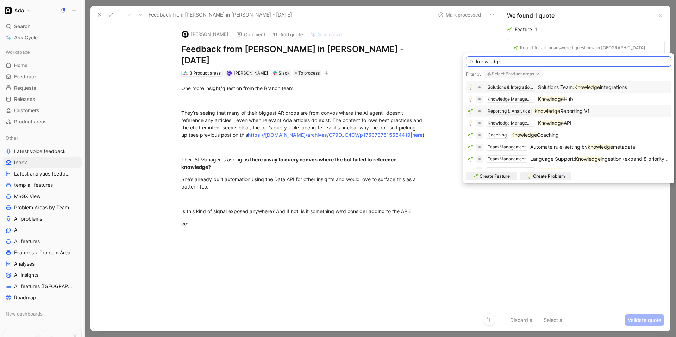
type input "knowledge"
click at [376, 112] on div "Reporting & Analytics Knowledge Reporting V1" at bounding box center [569, 111] width 202 height 8
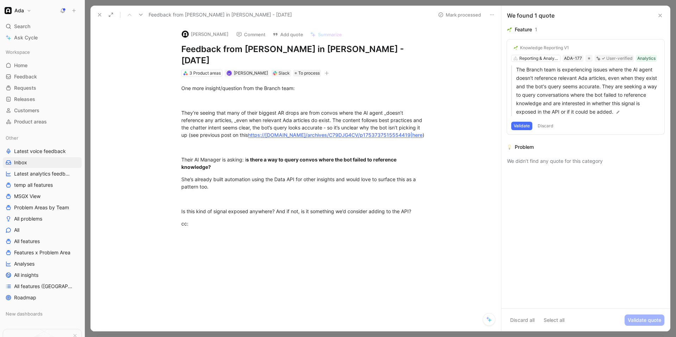
click at [376, 126] on button "Validate" at bounding box center [522, 126] width 21 height 8
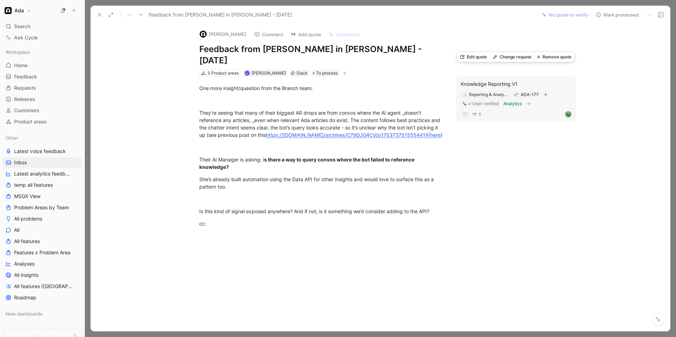
click at [376, 80] on div "Knowledge Reporting V1" at bounding box center [516, 84] width 111 height 8
click at [376, 14] on button "Mark processed" at bounding box center [617, 15] width 49 height 10
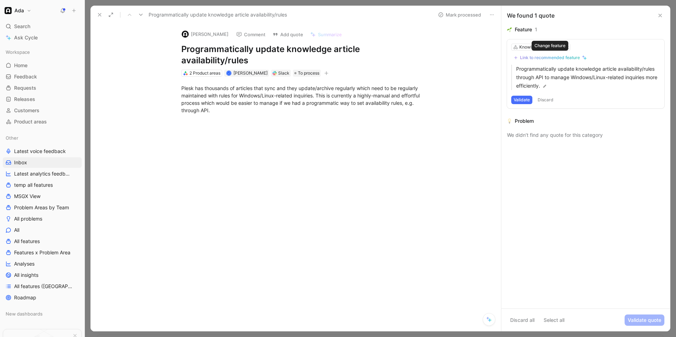
click at [376, 57] on div "Link to recommended feature" at bounding box center [550, 58] width 60 height 6
click at [376, 48] on div "Knowledge Management" at bounding box center [544, 47] width 49 height 7
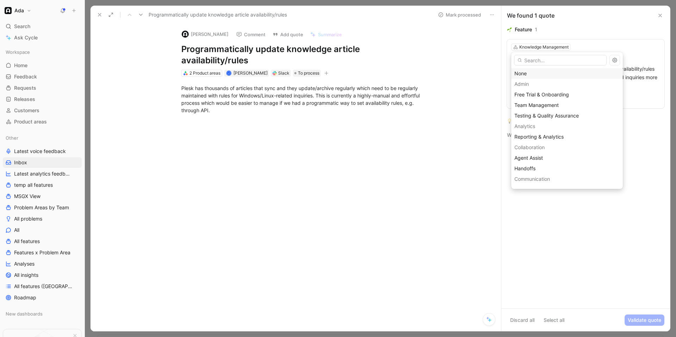
click at [376, 75] on div "None" at bounding box center [567, 73] width 105 height 8
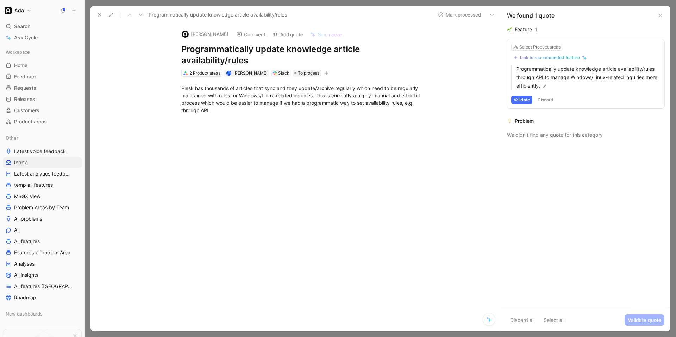
click at [376, 56] on div "Link to recommended feature" at bounding box center [550, 58] width 60 height 6
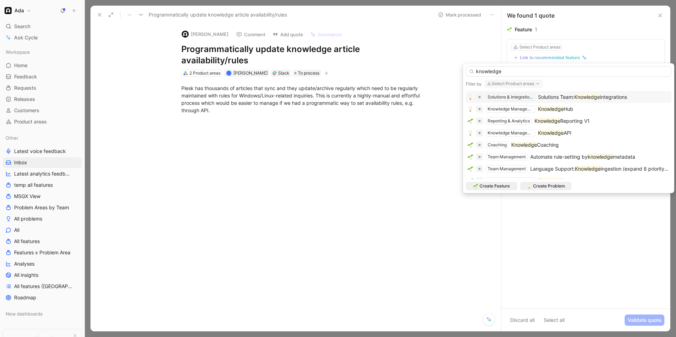
type input "knowledge"
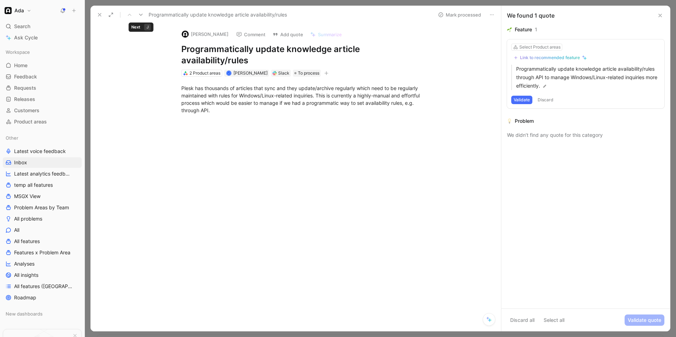
click at [141, 16] on icon at bounding box center [141, 15] width 6 height 6
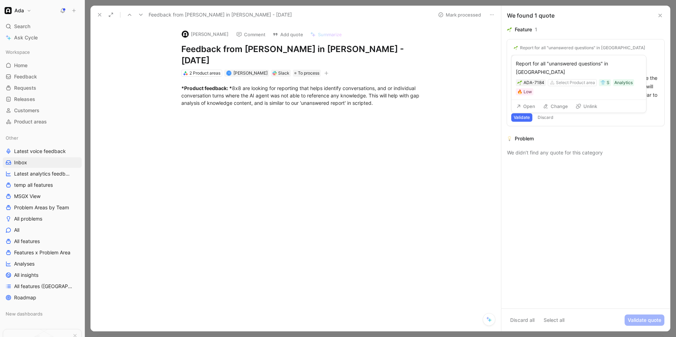
click at [376, 47] on div "Report for all "unanswered questions" in [GEOGRAPHIC_DATA]" at bounding box center [582, 48] width 125 height 6
click at [376, 101] on button "Open" at bounding box center [525, 106] width 25 height 10
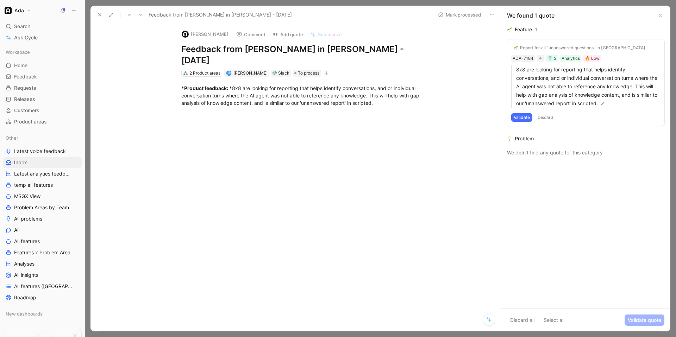
click at [376, 117] on button "Validate" at bounding box center [522, 117] width 21 height 8
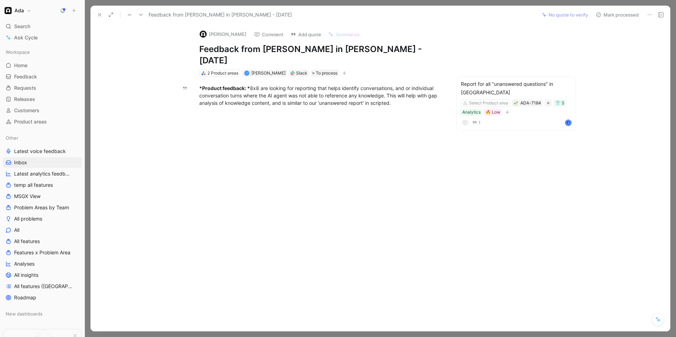
click at [129, 17] on icon at bounding box center [130, 15] width 6 height 6
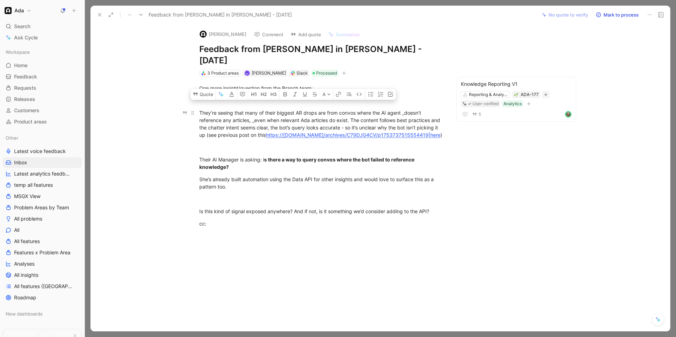
drag, startPoint x: 402, startPoint y: 132, endPoint x: 197, endPoint y: 101, distance: 208.0
click at [197, 107] on p "They’re seeing that many of their biggest AR drops are from convos where the AI…" at bounding box center [321, 124] width 271 height 34
click at [200, 90] on button "Quote" at bounding box center [203, 94] width 25 height 11
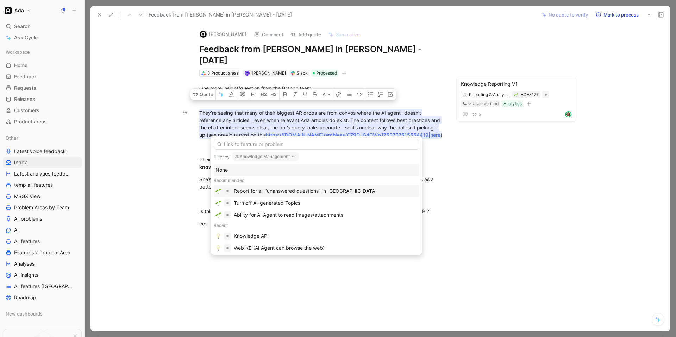
click at [276, 189] on div "Report for all "unanswered questions" in [GEOGRAPHIC_DATA]" at bounding box center [305, 191] width 143 height 8
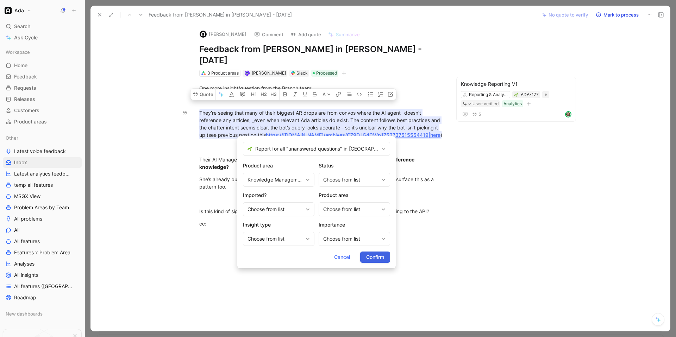
click at [367, 261] on span "Confirm" at bounding box center [375, 257] width 18 height 8
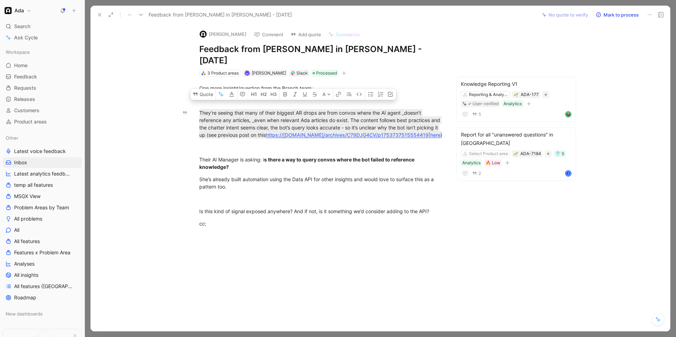
click at [141, 16] on use at bounding box center [141, 15] width 4 height 2
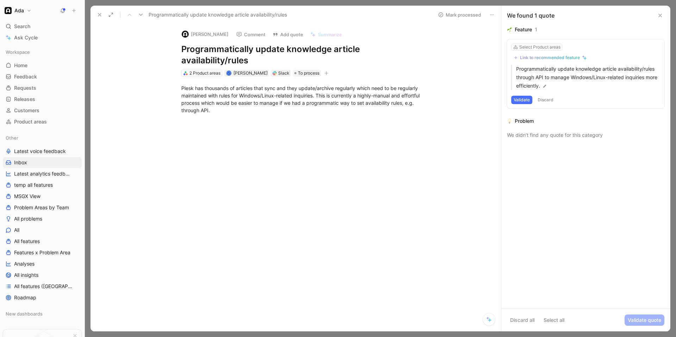
click at [141, 16] on use at bounding box center [141, 15] width 4 height 2
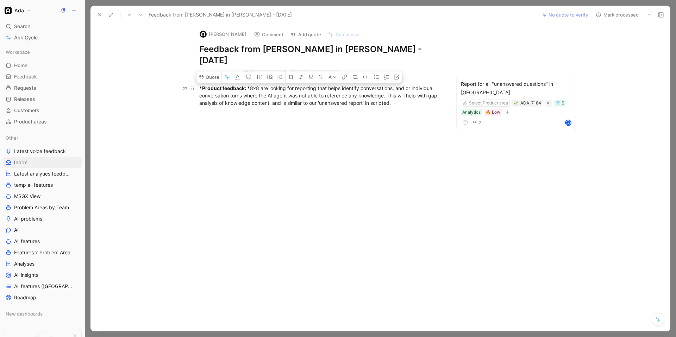
drag, startPoint x: 401, startPoint y: 94, endPoint x: 205, endPoint y: 76, distance: 197.0
click at [205, 85] on div "*Product feedback: * 8x8 are looking for reporting that helps identify conversa…" at bounding box center [321, 96] width 244 height 22
click at [200, 72] on button "Quote" at bounding box center [206, 77] width 25 height 11
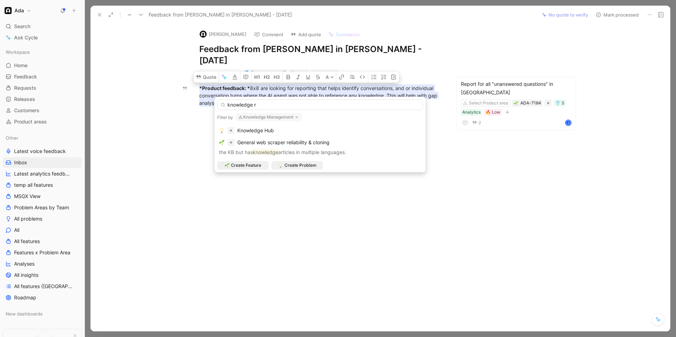
click at [279, 118] on button "Knowledge Management" at bounding box center [269, 117] width 66 height 8
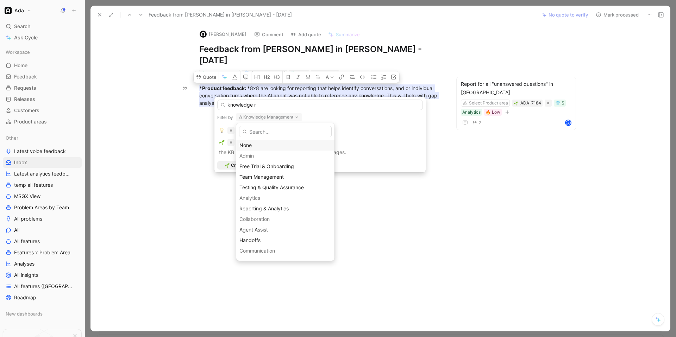
click at [262, 149] on div "None" at bounding box center [286, 145] width 92 height 8
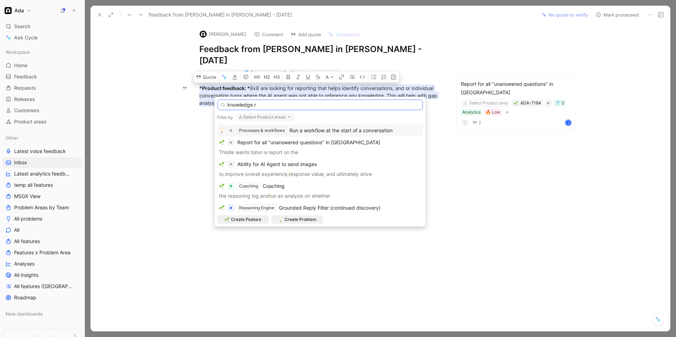
click at [268, 106] on input "knowledge r" at bounding box center [320, 105] width 206 height 11
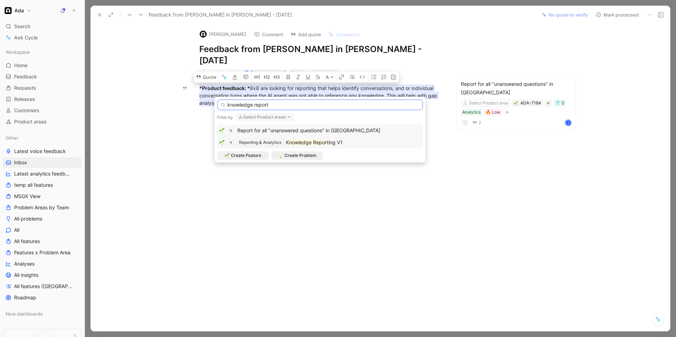
type input "knowledge report"
click at [301, 144] on mark "Knowledge Report" at bounding box center [307, 143] width 43 height 6
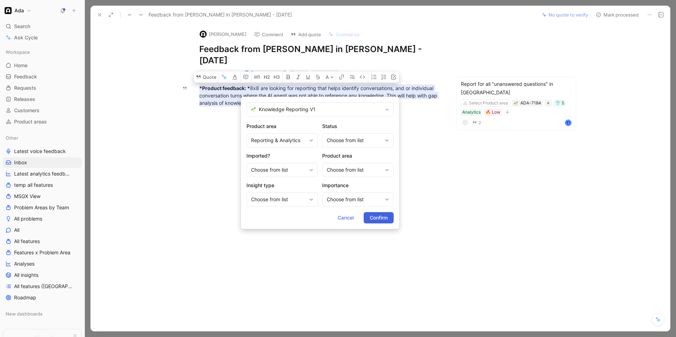
click at [376, 219] on span "Confirm" at bounding box center [379, 218] width 18 height 8
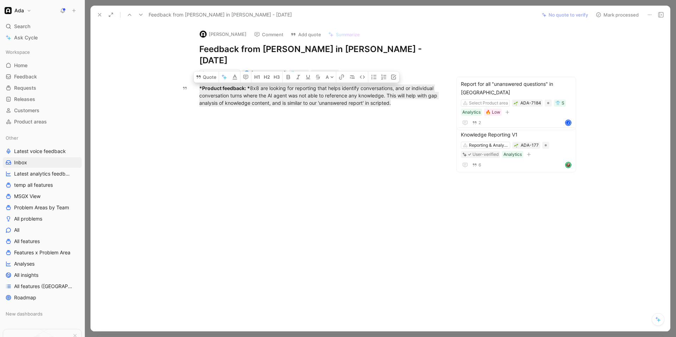
click at [376, 13] on button "Mark processed" at bounding box center [617, 15] width 49 height 10
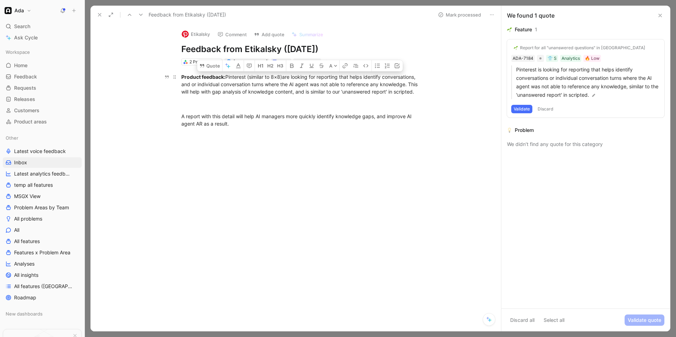
drag, startPoint x: 421, startPoint y: 93, endPoint x: 180, endPoint y: 74, distance: 242.1
click at [180, 74] on p "Product feedback: Pinterest (similar to 8×8) are looking for reporting that hel…" at bounding box center [303, 84] width 271 height 26
click at [209, 69] on button "Quote" at bounding box center [209, 65] width 25 height 11
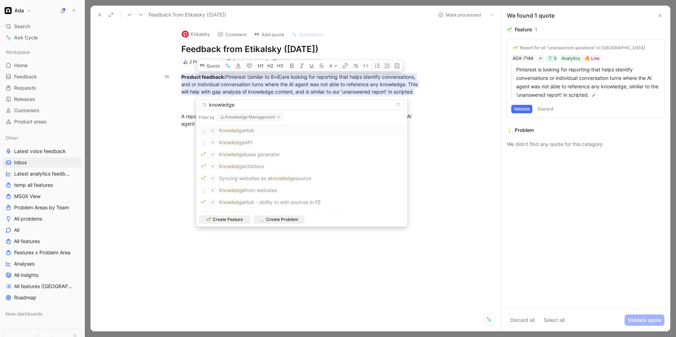
click at [258, 116] on button "Knowledge Management" at bounding box center [251, 117] width 66 height 8
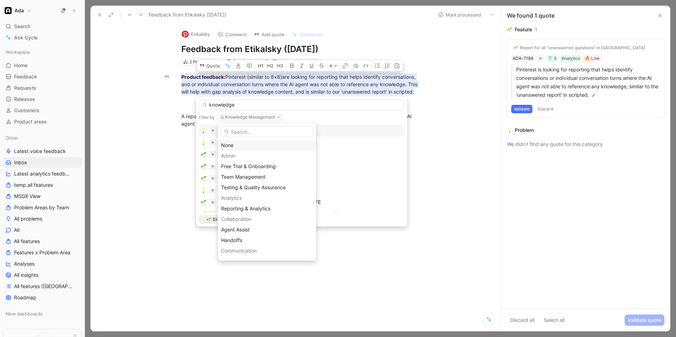
click at [243, 146] on div "None" at bounding box center [267, 145] width 92 height 8
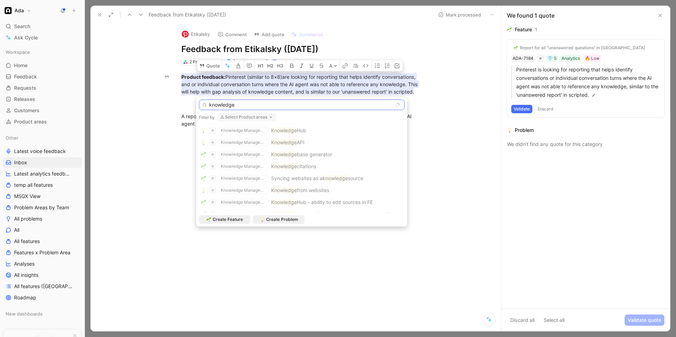
click at [243, 105] on input "knowledge" at bounding box center [302, 105] width 206 height 11
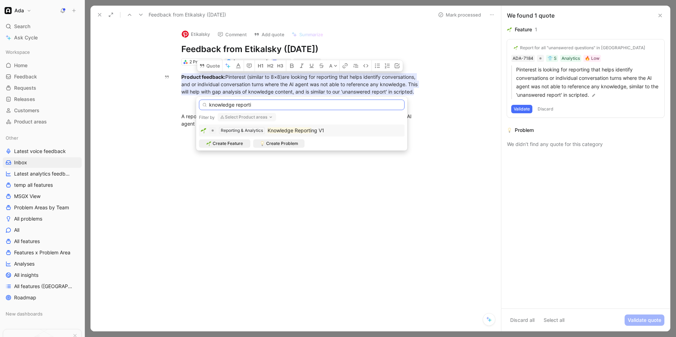
type input "knowledge reporti"
click at [304, 134] on div "Knowledge Reporti ng V1" at bounding box center [296, 130] width 57 height 8
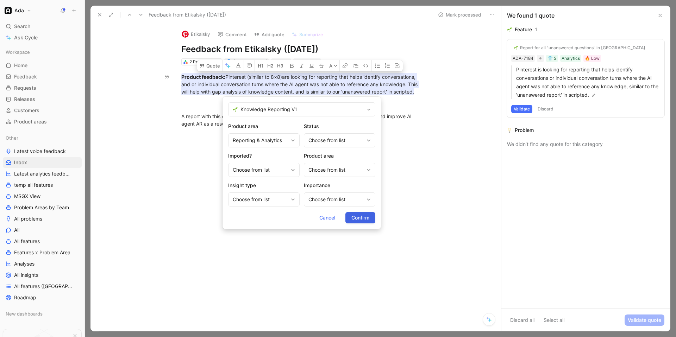
click at [357, 219] on span "Confirm" at bounding box center [361, 218] width 18 height 8
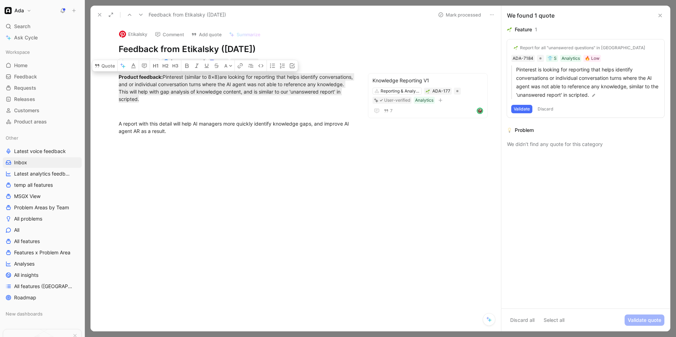
click at [376, 106] on button "Validate" at bounding box center [522, 109] width 21 height 8
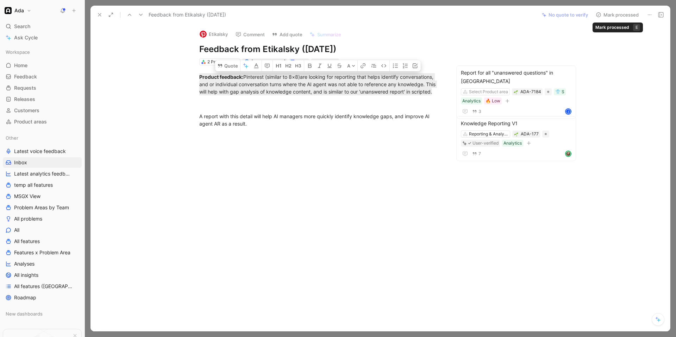
click at [376, 14] on button "Mark processed" at bounding box center [617, 15] width 49 height 10
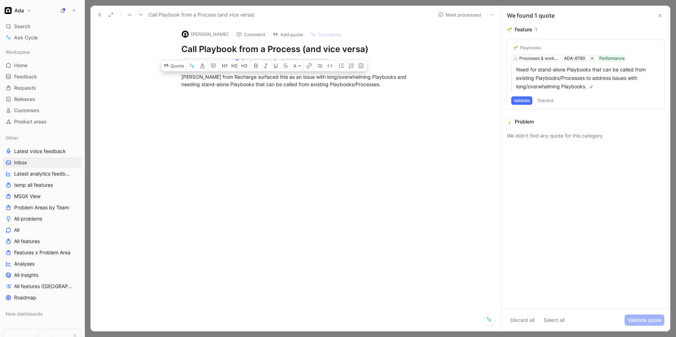
drag, startPoint x: 374, startPoint y: 87, endPoint x: 150, endPoint y: 75, distance: 224.4
click at [150, 75] on div "[PERSON_NAME] from Recharge surfaced this as an issue with long/overwhelming Pl…" at bounding box center [303, 81] width 396 height 30
click at [376, 101] on button "Validate" at bounding box center [522, 101] width 21 height 8
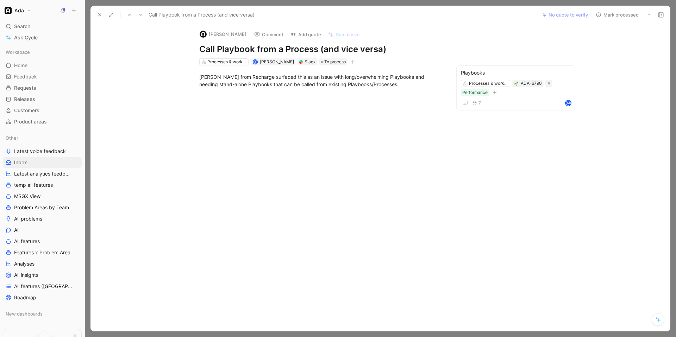
click at [376, 15] on button "Mark processed" at bounding box center [617, 15] width 49 height 10
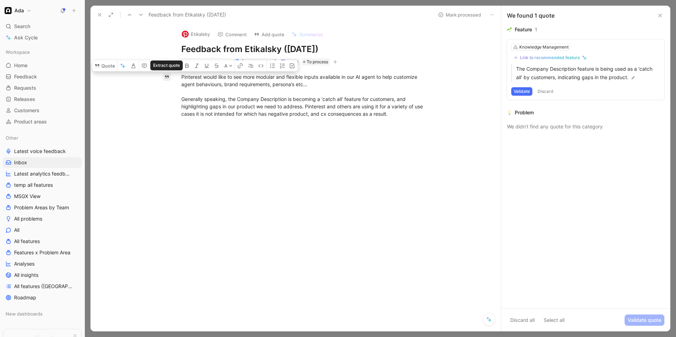
drag, startPoint x: 427, startPoint y: 122, endPoint x: 170, endPoint y: 80, distance: 259.9
click at [170, 80] on div "Quote A Pinterest would like to see more modular and flexible inputs available …" at bounding box center [303, 150] width 396 height 168
click at [376, 47] on div "Knowledge Management" at bounding box center [544, 47] width 49 height 7
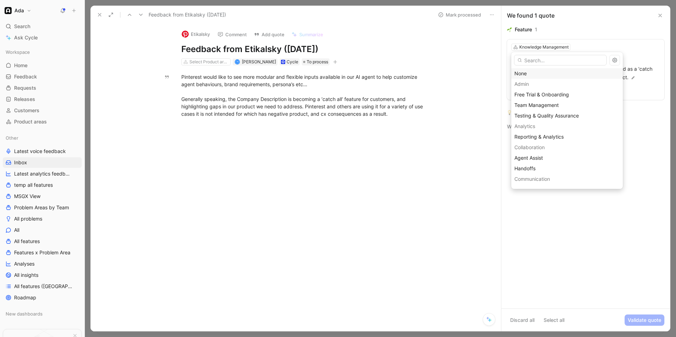
click at [376, 74] on div "None" at bounding box center [567, 73] width 105 height 8
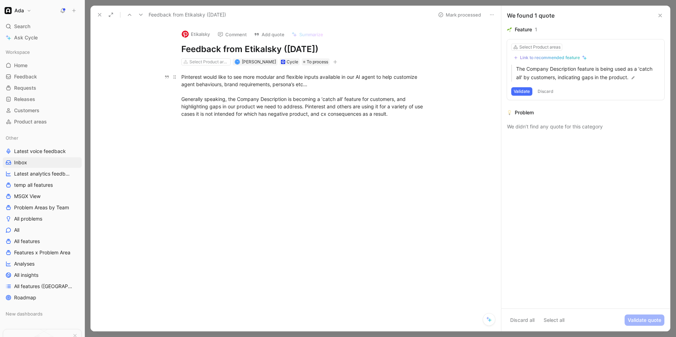
click at [376, 115] on div "Pinterest would like to see more modular and flexible inputs available in our A…" at bounding box center [303, 99] width 244 height 52
click at [142, 17] on icon at bounding box center [141, 15] width 6 height 6
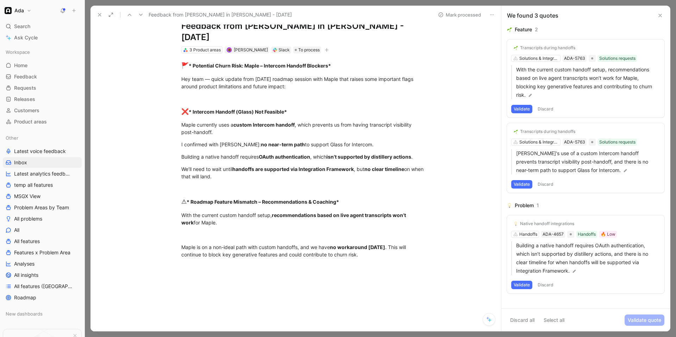
scroll to position [28, 0]
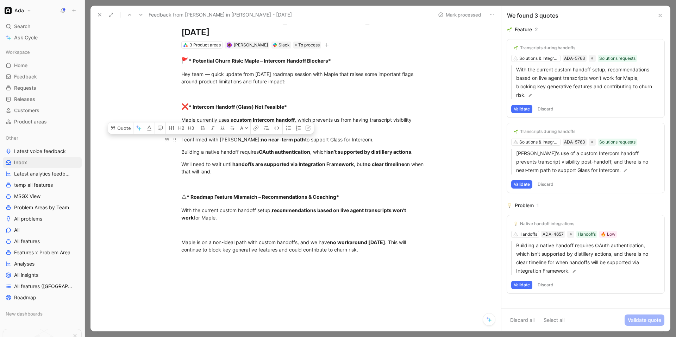
drag, startPoint x: 226, startPoint y: 159, endPoint x: 196, endPoint y: 128, distance: 43.1
click at [196, 128] on div "🚩 * Potential Churn Risk: Maple – Intercom Handoff Blockers* Hey team — quick u…" at bounding box center [303, 161] width 396 height 225
click at [261, 178] on p at bounding box center [303, 184] width 271 height 12
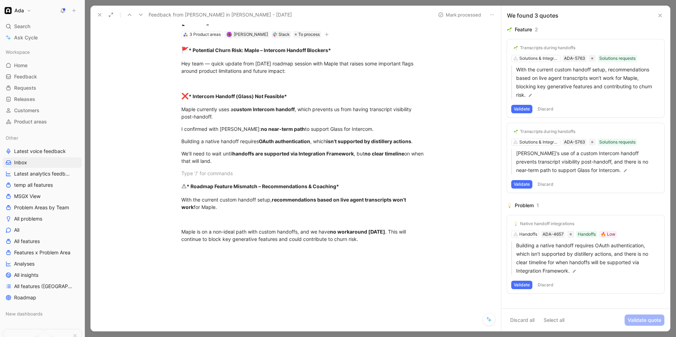
scroll to position [41, 0]
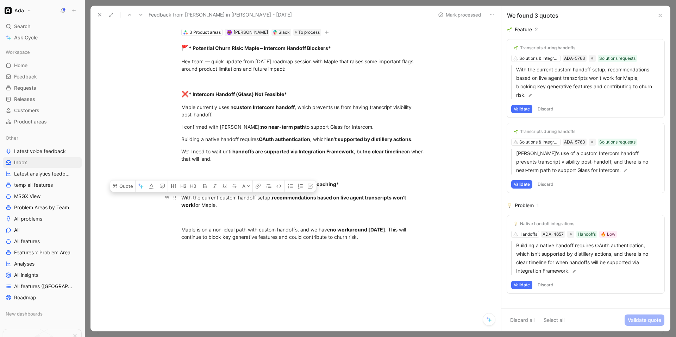
drag, startPoint x: 230, startPoint y: 190, endPoint x: 197, endPoint y: 186, distance: 33.7
click at [241, 214] on div at bounding box center [303, 217] width 244 height 7
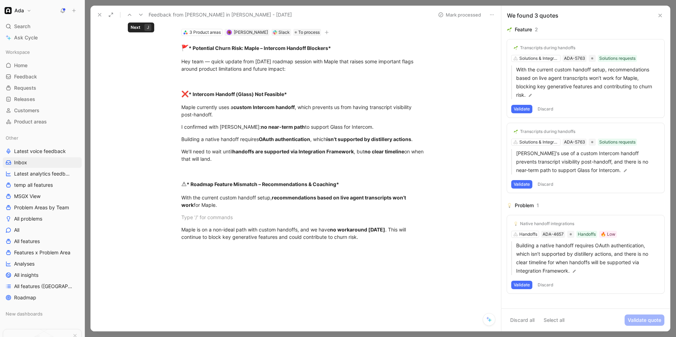
click at [140, 15] on use at bounding box center [141, 15] width 4 height 2
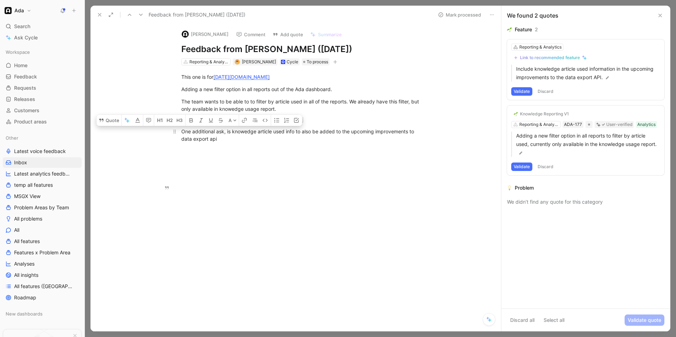
drag, startPoint x: 233, startPoint y: 199, endPoint x: 179, endPoint y: 184, distance: 56.0
click at [179, 145] on p "One additional ask, is knowedge article used info to also be added to the upcom…" at bounding box center [303, 135] width 271 height 19
click at [376, 163] on div "This one is for [DATE][DOMAIN_NAME] Adding a new filter option in all reports o…" at bounding box center [303, 114] width 396 height 97
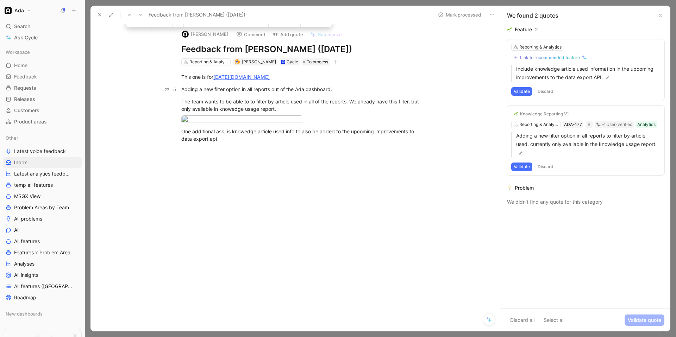
drag, startPoint x: 360, startPoint y: 108, endPoint x: 180, endPoint y: 89, distance: 181.7
click at [180, 89] on div "This one is for [DATE][DOMAIN_NAME] Adding a new filter option in all reports o…" at bounding box center [303, 114] width 396 height 97
click at [141, 27] on button "Quote" at bounding box center [138, 21] width 25 height 11
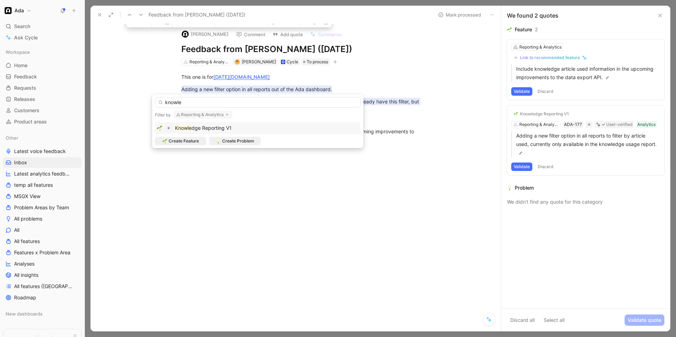
type input "knowle"
click at [218, 128] on span "dge Reporting V1" at bounding box center [212, 128] width 40 height 6
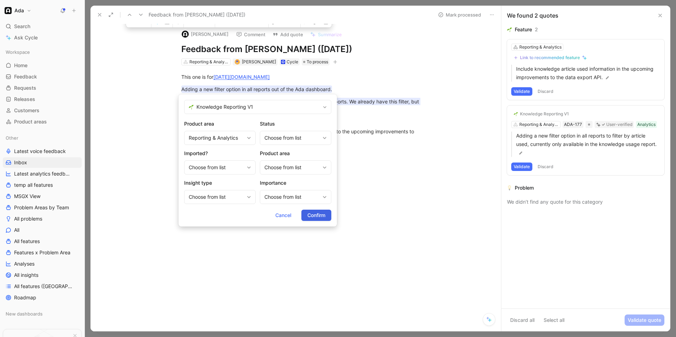
click at [314, 211] on span "Confirm" at bounding box center [317, 215] width 18 height 8
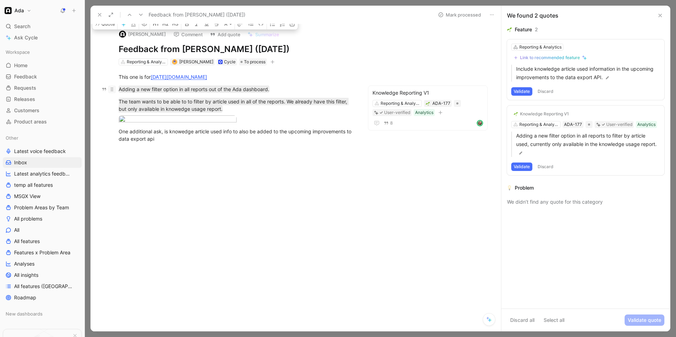
drag, startPoint x: 263, startPoint y: 113, endPoint x: 109, endPoint y: 89, distance: 156.5
click at [109, 89] on div "This one is for [DATE][DOMAIN_NAME] Adding a new filter option in all reports o…" at bounding box center [236, 114] width 263 height 97
click at [105, 30] on button "Quote" at bounding box center [104, 23] width 25 height 11
click at [233, 155] on div at bounding box center [237, 151] width 236 height 7
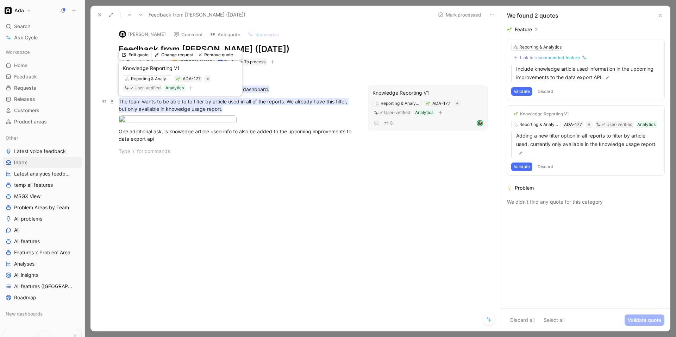
drag, startPoint x: 275, startPoint y: 153, endPoint x: 131, endPoint y: 98, distance: 153.6
click at [131, 98] on div "This one is for [DATE][DOMAIN_NAME] Adding a new filter option in all reports o…" at bounding box center [236, 114] width 263 height 97
click at [161, 108] on mark "The team wants to be able to to filter by article used in all of the reports. W…" at bounding box center [234, 105] width 230 height 15
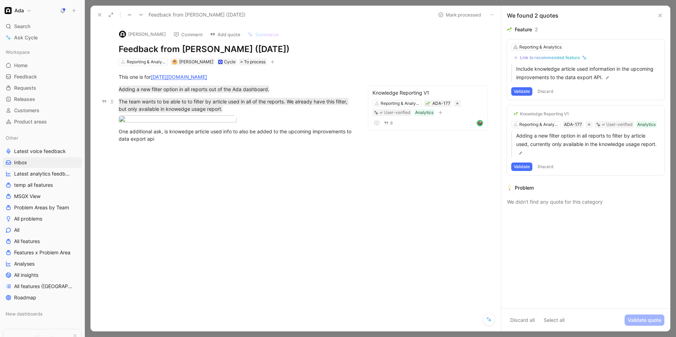
click at [245, 113] on p "The team wants to be able to to filter by article used in all of the reports. W…" at bounding box center [236, 105] width 263 height 19
drag, startPoint x: 238, startPoint y: 112, endPoint x: 115, endPoint y: 86, distance: 125.7
click at [115, 86] on div "This one is for [DATE][DOMAIN_NAME] Adding a new filter option in all reports o…" at bounding box center [236, 114] width 263 height 97
click at [103, 30] on button "Quote" at bounding box center [104, 23] width 25 height 11
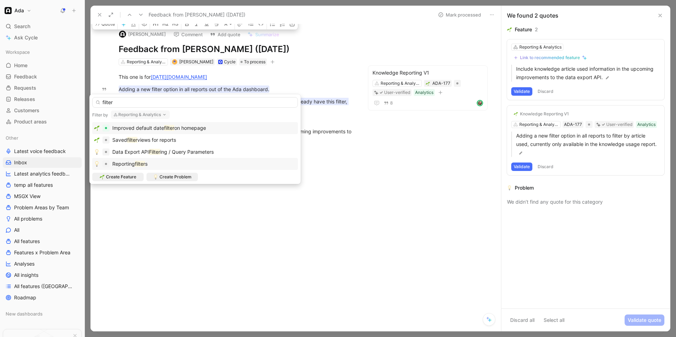
type input "filter"
click at [170, 160] on div "Reporting filter s" at bounding box center [195, 164] width 202 height 8
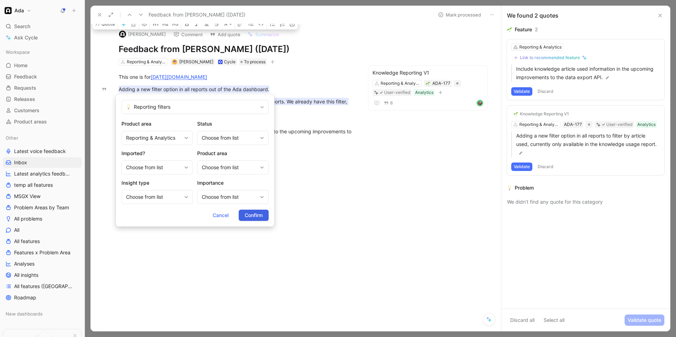
click at [254, 213] on span "Confirm" at bounding box center [254, 215] width 18 height 8
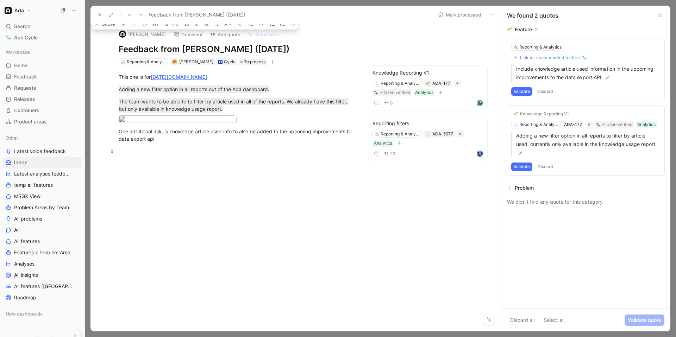
click at [269, 155] on div at bounding box center [237, 151] width 236 height 7
drag, startPoint x: 183, startPoint y: 197, endPoint x: 113, endPoint y: 186, distance: 70.6
click at [113, 145] on p "One additional ask, is knowedge article used info to also be added to the upcom…" at bounding box center [236, 135] width 263 height 19
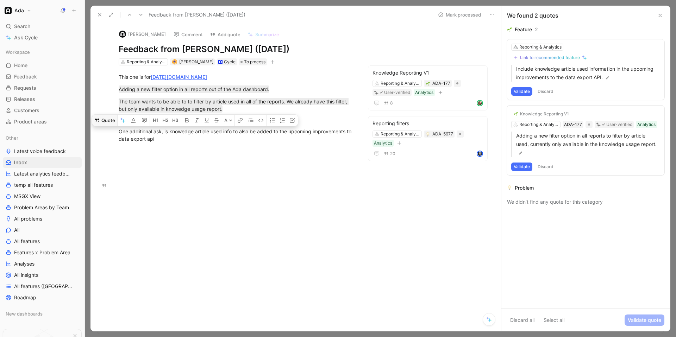
click at [108, 126] on button "Quote" at bounding box center [104, 120] width 25 height 11
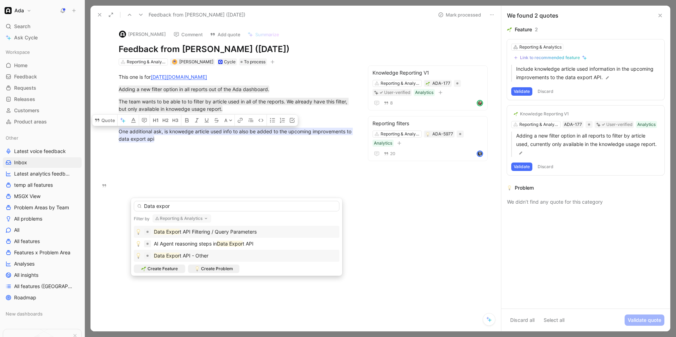
type input "Data expor"
click at [221, 258] on div "Data Expor t API - Other" at bounding box center [237, 256] width 202 height 8
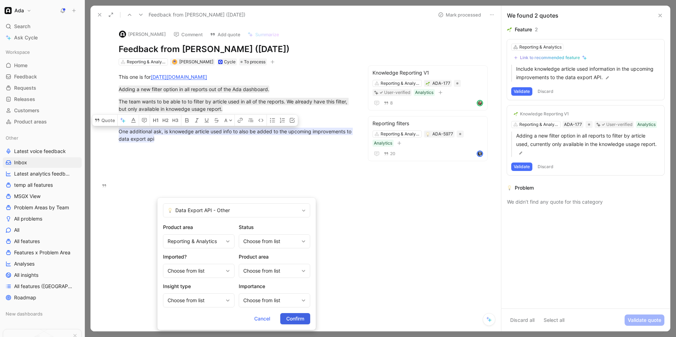
click at [292, 319] on span "Confirm" at bounding box center [295, 319] width 18 height 8
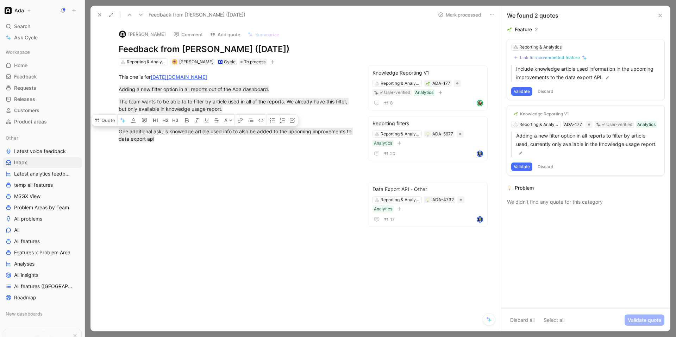
click at [376, 92] on button "Discard" at bounding box center [545, 91] width 21 height 8
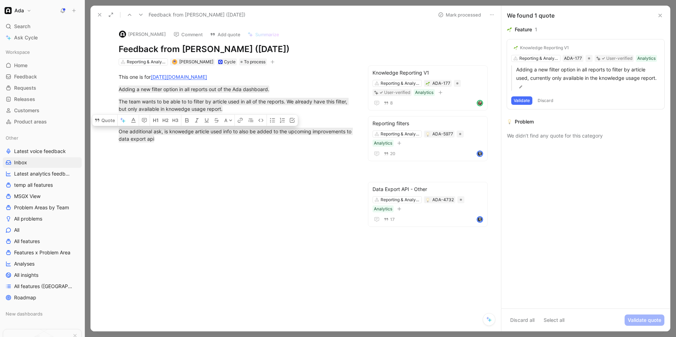
click at [376, 99] on button "Discard" at bounding box center [545, 101] width 21 height 8
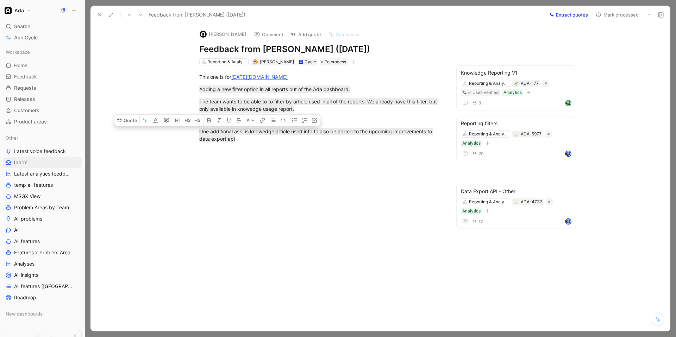
click at [376, 18] on button "Mark processed" at bounding box center [617, 15] width 49 height 10
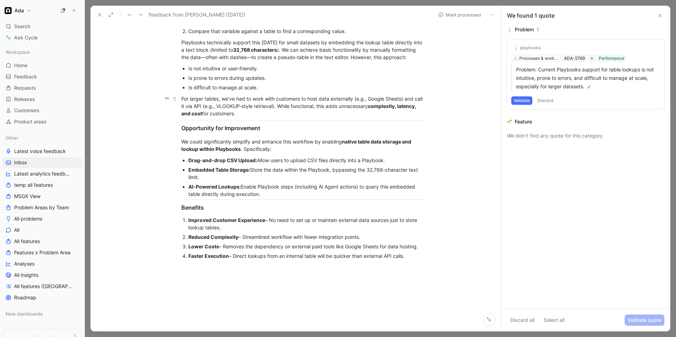
scroll to position [99, 0]
click at [144, 15] on button at bounding box center [141, 15] width 10 height 10
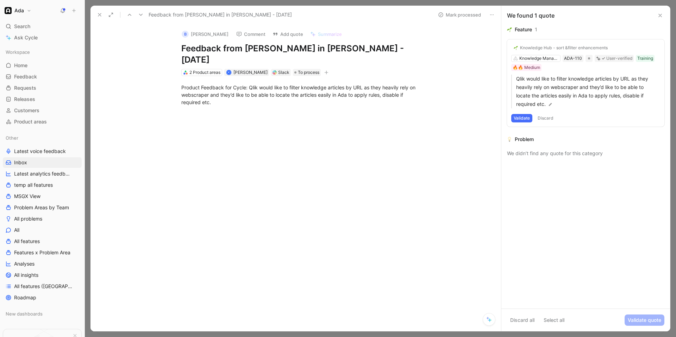
click at [376, 120] on button "Validate" at bounding box center [522, 118] width 21 height 8
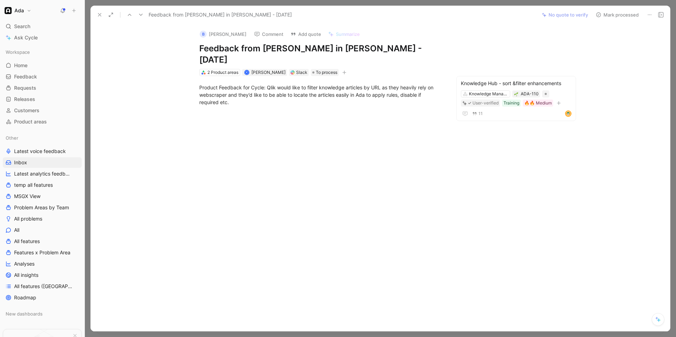
click at [376, 15] on button "Mark processed" at bounding box center [617, 15] width 49 height 10
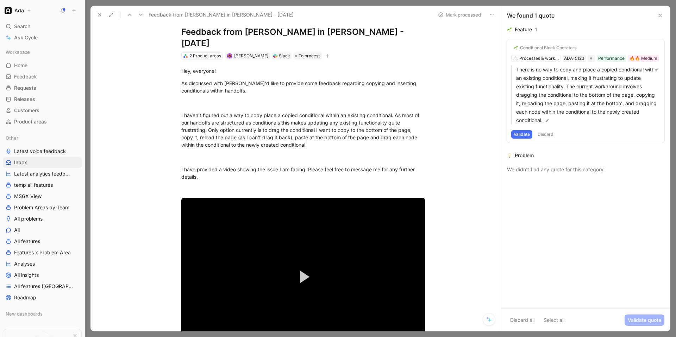
scroll to position [17, 0]
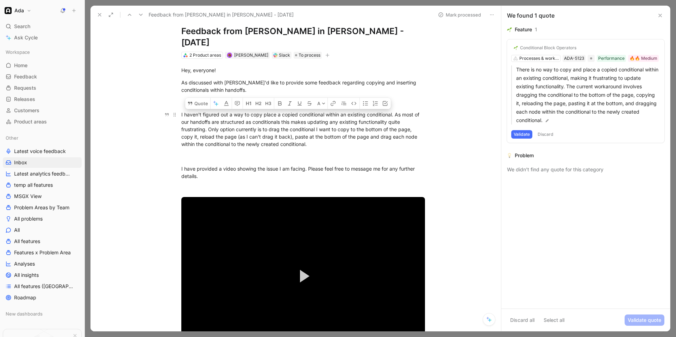
drag, startPoint x: 267, startPoint y: 103, endPoint x: 347, endPoint y: 131, distance: 84.9
click at [347, 131] on div "I haven't figured out a way to copy place a copied conditional within an existi…" at bounding box center [303, 129] width 244 height 37
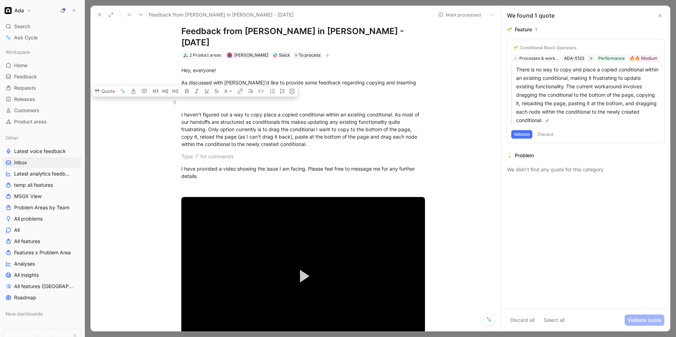
drag, startPoint x: 347, startPoint y: 131, endPoint x: 227, endPoint y: 88, distance: 128.5
click at [227, 88] on div "Hey, everyone! As discussed with [PERSON_NAME] I'd like to provide some feedbac…" at bounding box center [303, 217] width 396 height 317
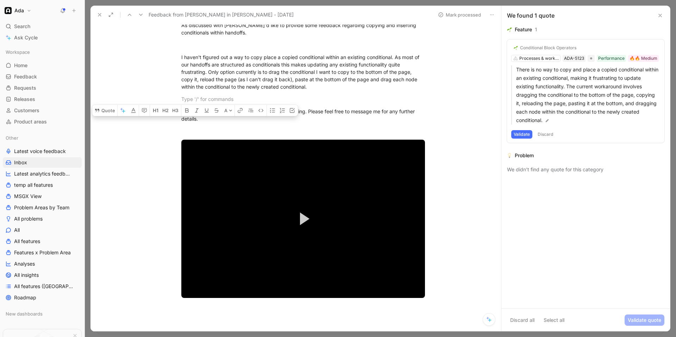
scroll to position [0, 0]
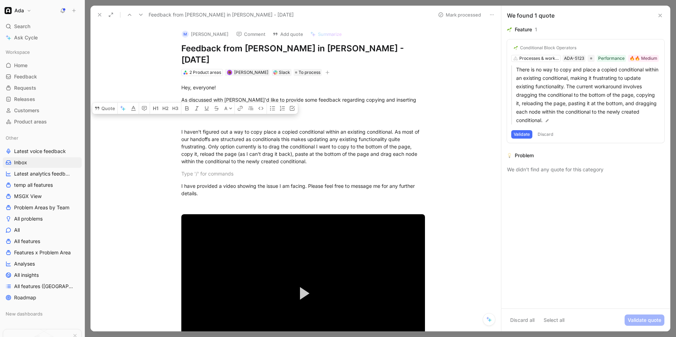
click at [322, 135] on div "I haven't figured out a way to copy place a copied conditional within an existi…" at bounding box center [303, 146] width 244 height 37
click at [376, 45] on div "Conditional Block Operators" at bounding box center [548, 48] width 56 height 6
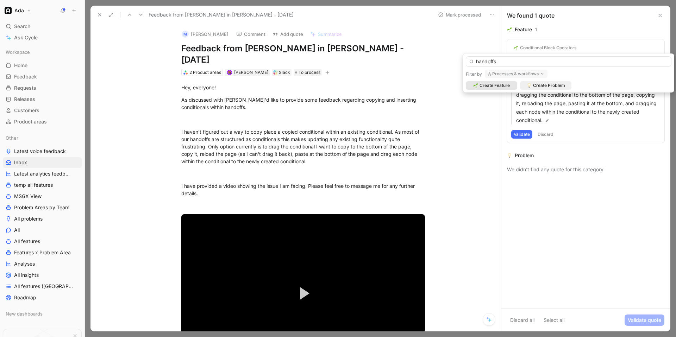
type input "handoffs"
click at [376, 76] on button "Processes & workflows" at bounding box center [516, 74] width 63 height 8
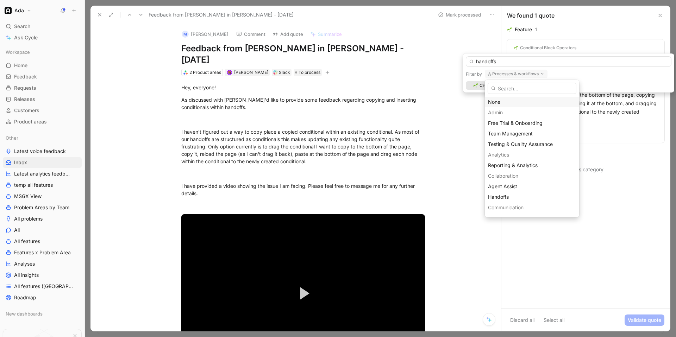
click at [376, 101] on div "None" at bounding box center [532, 102] width 88 height 8
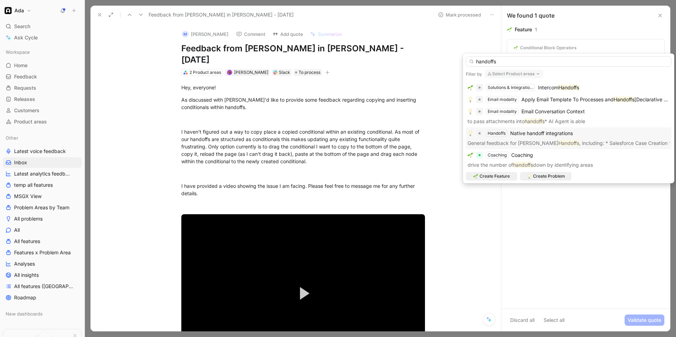
scroll to position [109, 0]
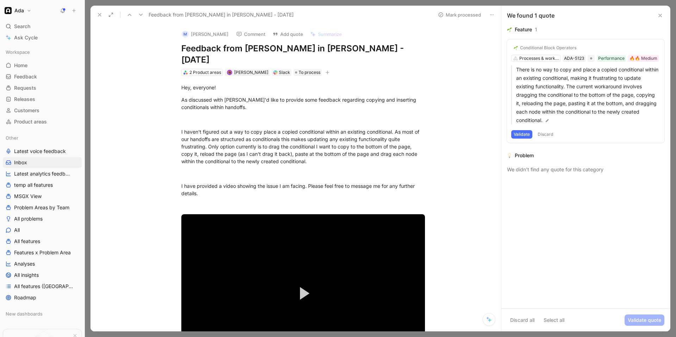
click at [138, 15] on icon at bounding box center [141, 15] width 6 height 6
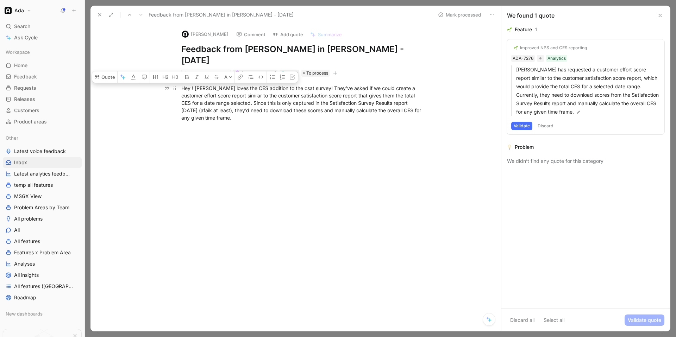
drag, startPoint x: 209, startPoint y: 107, endPoint x: 182, endPoint y: 77, distance: 40.4
click at [182, 85] on div "Hey ! [PERSON_NAME] loves the CES addition to the csat survey! They’ve asked if…" at bounding box center [303, 103] width 244 height 37
click at [376, 128] on button "Validate" at bounding box center [522, 126] width 21 height 8
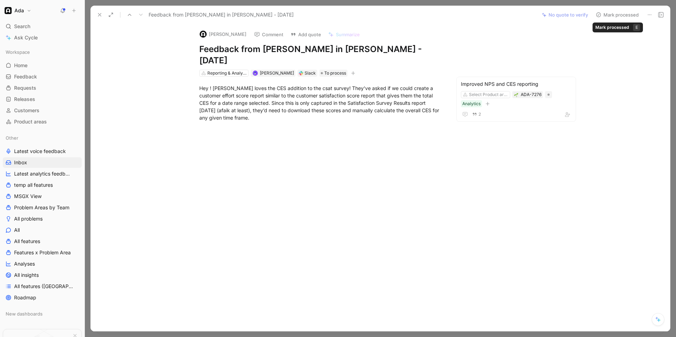
click at [376, 15] on button "Mark processed" at bounding box center [617, 15] width 49 height 10
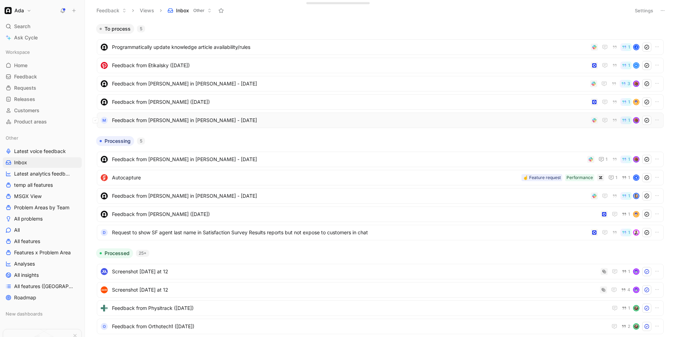
click at [163, 125] on div "M Feedback from [PERSON_NAME] in [PERSON_NAME] - [DATE] 1" at bounding box center [380, 120] width 562 height 9
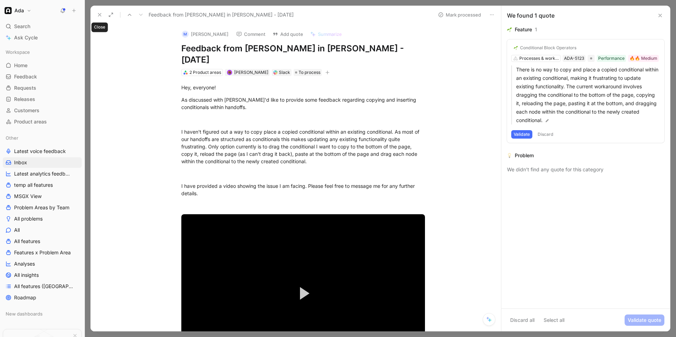
click at [100, 18] on button at bounding box center [100, 15] width 10 height 10
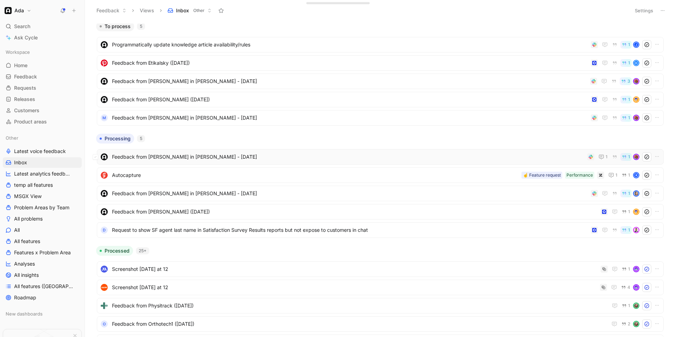
scroll to position [5, 0]
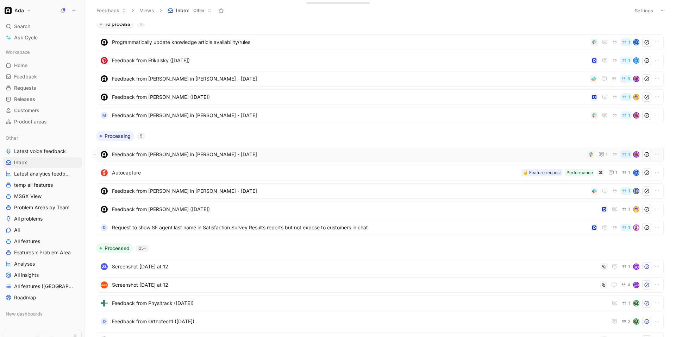
click at [227, 154] on span "Feedback from [PERSON_NAME] in [PERSON_NAME] - [DATE]" at bounding box center [348, 154] width 473 height 8
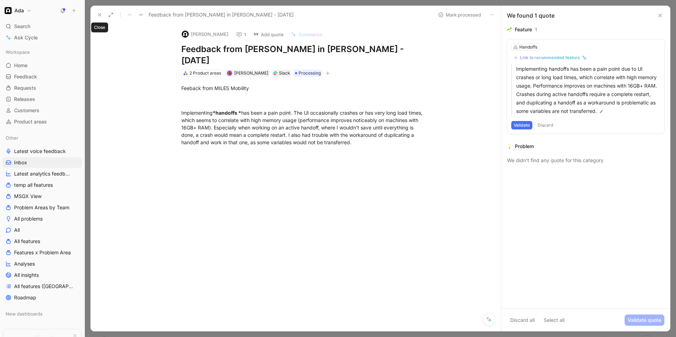
click at [101, 18] on button at bounding box center [100, 15] width 10 height 10
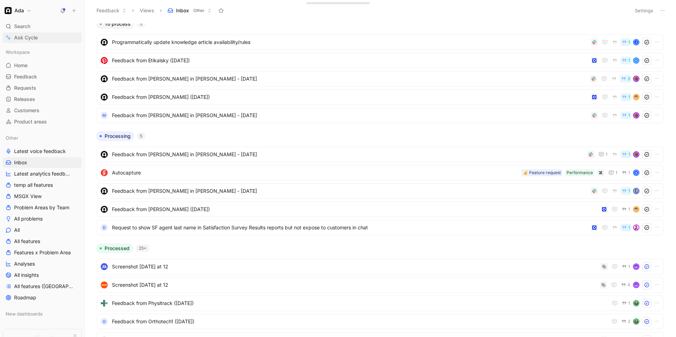
click at [31, 36] on span "Ask Cycle" at bounding box center [26, 37] width 24 height 8
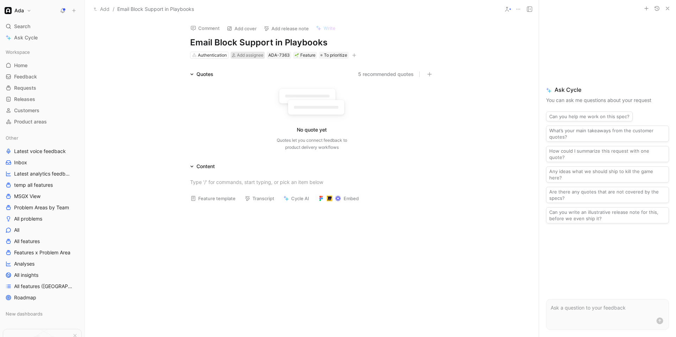
click at [242, 57] on span "Add assignee" at bounding box center [250, 54] width 26 height 5
type input "sam"
click at [285, 82] on span "Morin" at bounding box center [305, 82] width 40 height 6
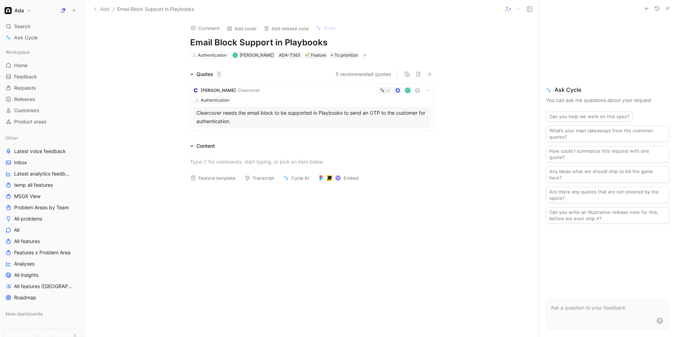
click at [363, 55] on icon "button" at bounding box center [365, 55] width 4 height 4
click at [195, 55] on icon at bounding box center [194, 55] width 5 height 5
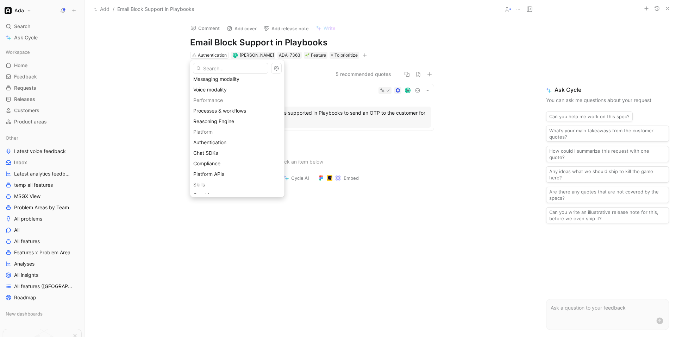
scroll to position [128, 0]
click at [215, 123] on span "Processes & workflows" at bounding box center [219, 123] width 53 height 6
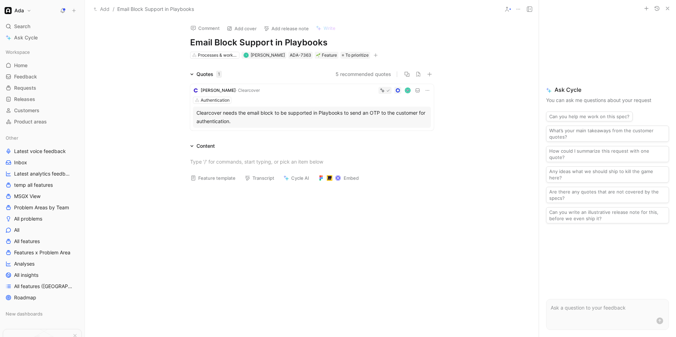
click at [372, 56] on button "button" at bounding box center [375, 55] width 7 height 7
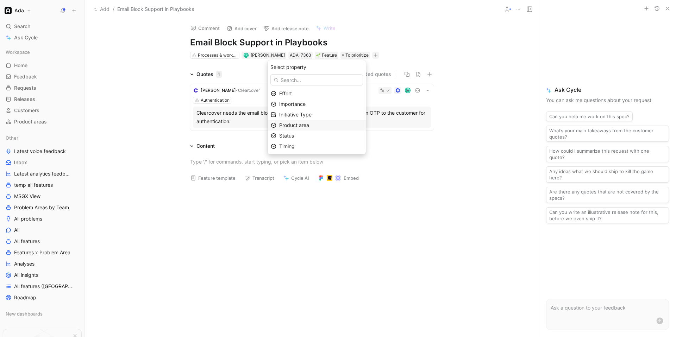
click at [306, 124] on span "Product area" at bounding box center [294, 125] width 30 height 6
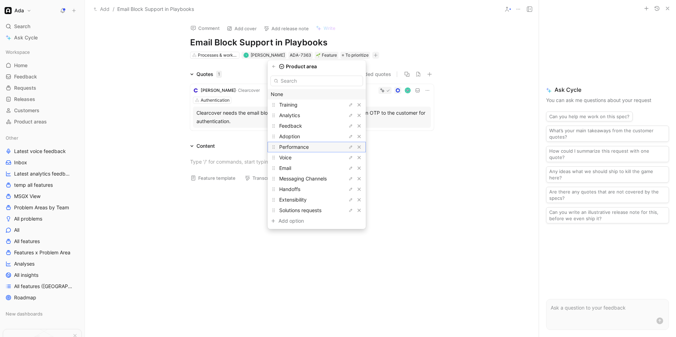
click at [297, 149] on span "Performance" at bounding box center [294, 147] width 30 height 6
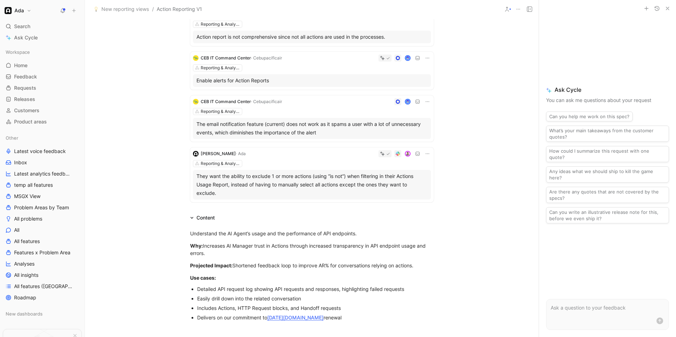
scroll to position [237, 0]
